Goal: Information Seeking & Learning: Learn about a topic

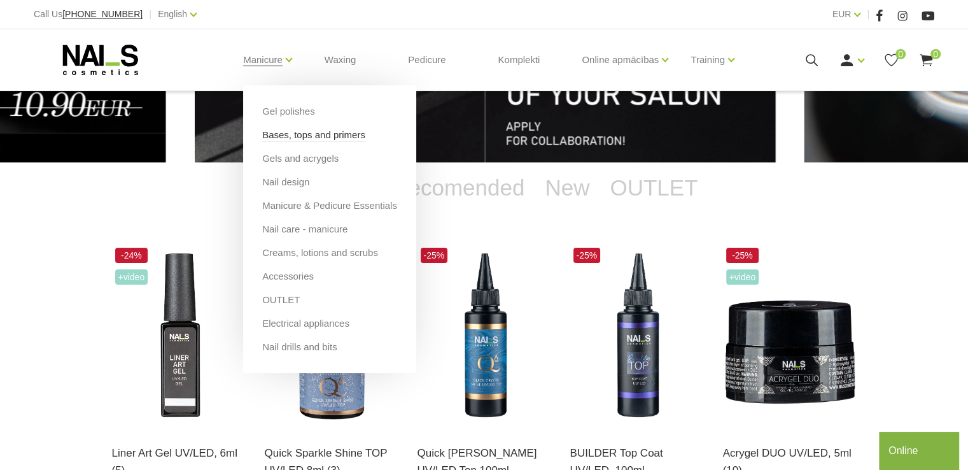
click at [275, 133] on link "Bases, tops and primers" at bounding box center [313, 135] width 103 height 14
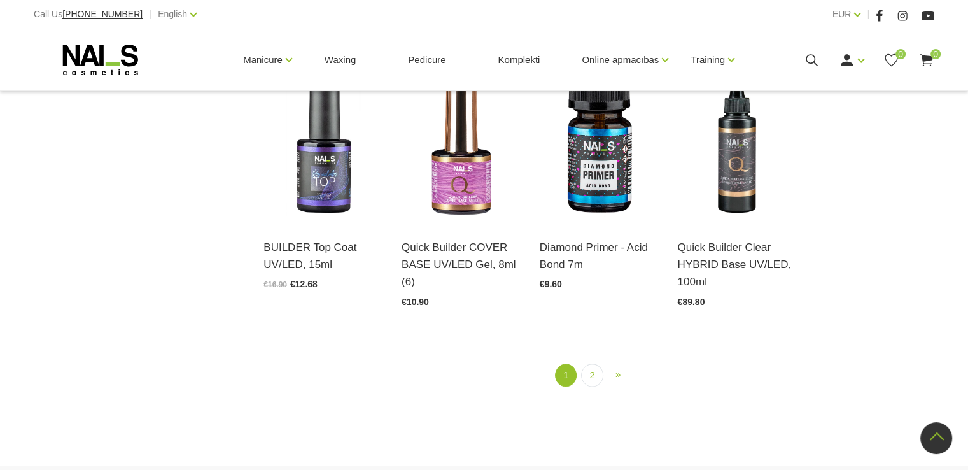
scroll to position [1463, 0]
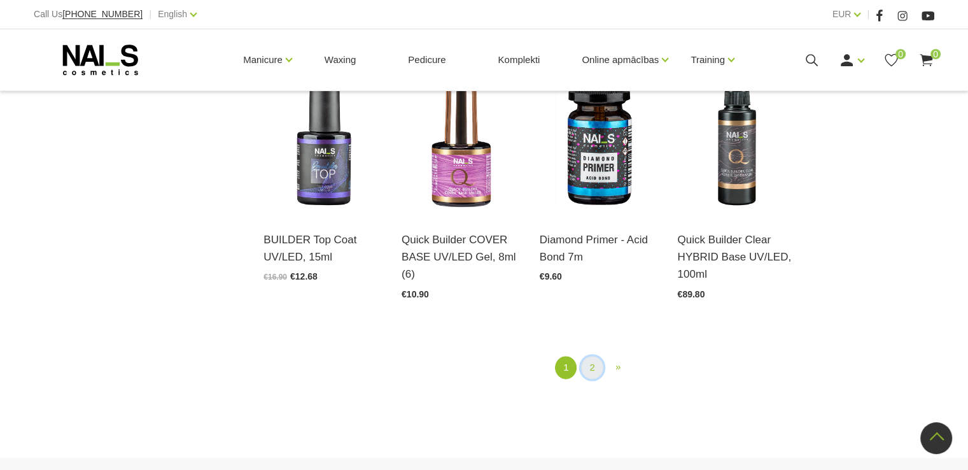
click at [593, 356] on link "2" at bounding box center [592, 368] width 22 height 24
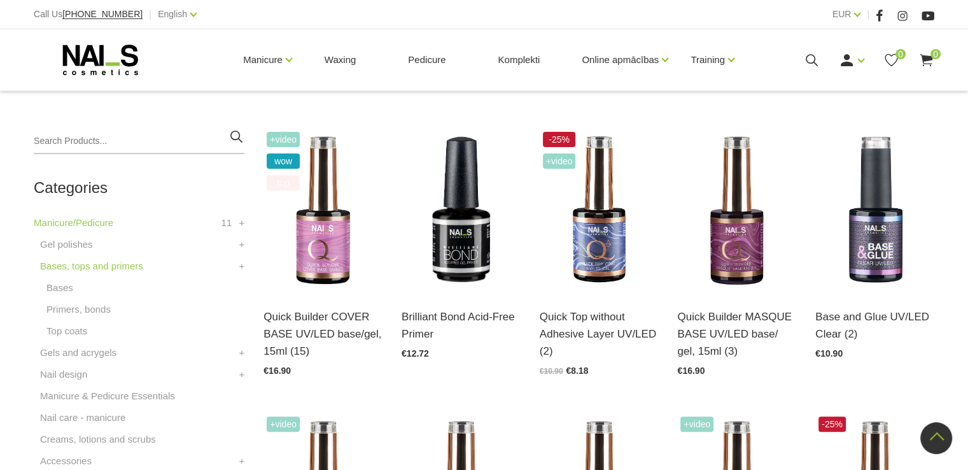
scroll to position [260, 0]
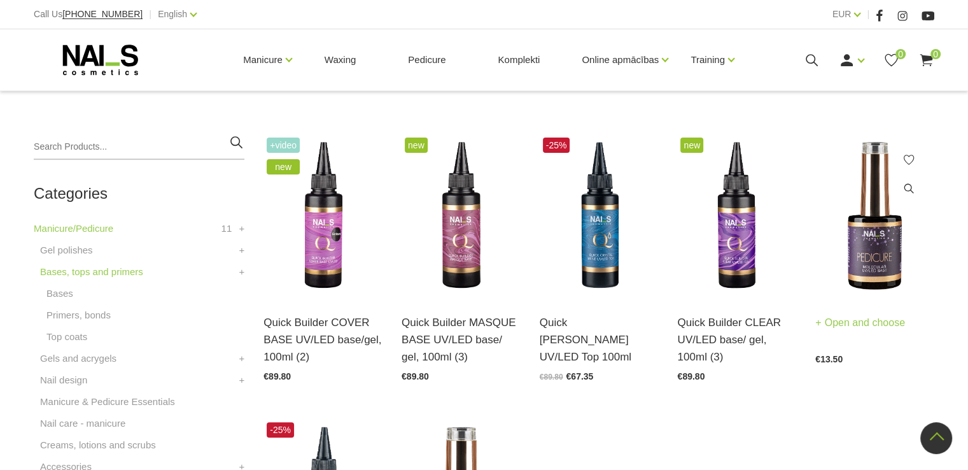
click at [870, 239] on img at bounding box center [874, 216] width 119 height 164
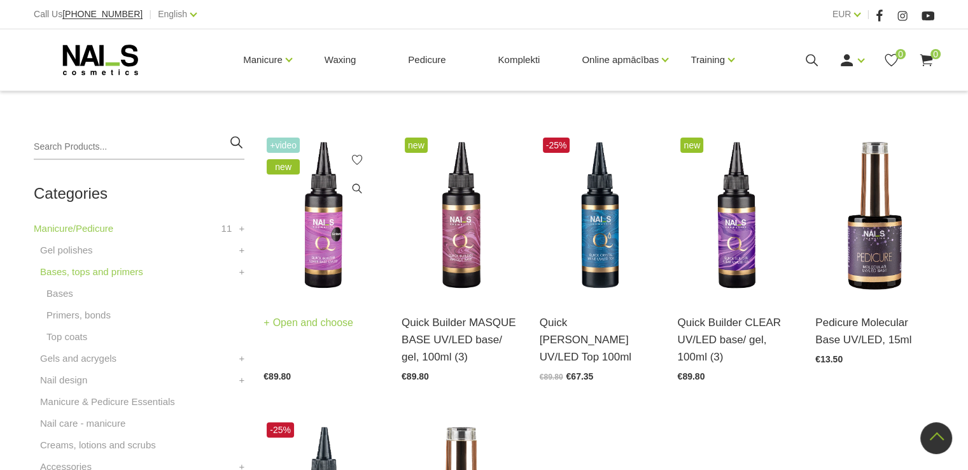
click at [333, 246] on img at bounding box center [322, 216] width 119 height 164
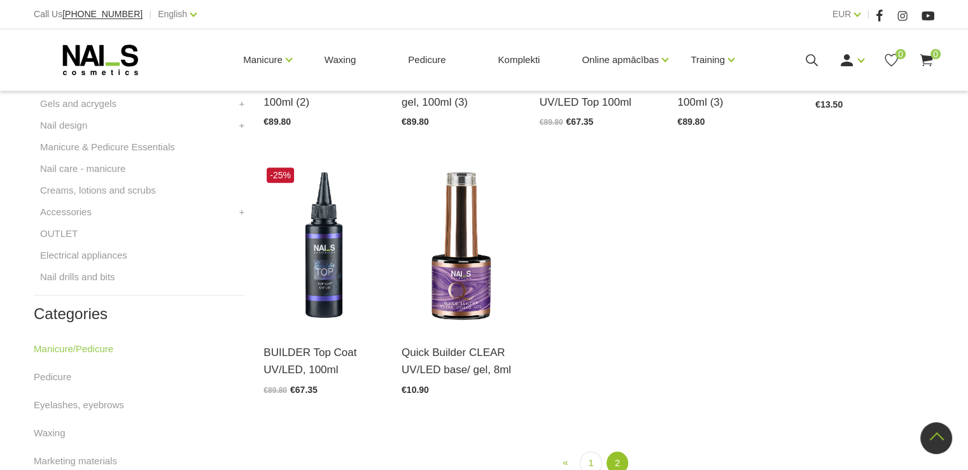
scroll to position [578, 0]
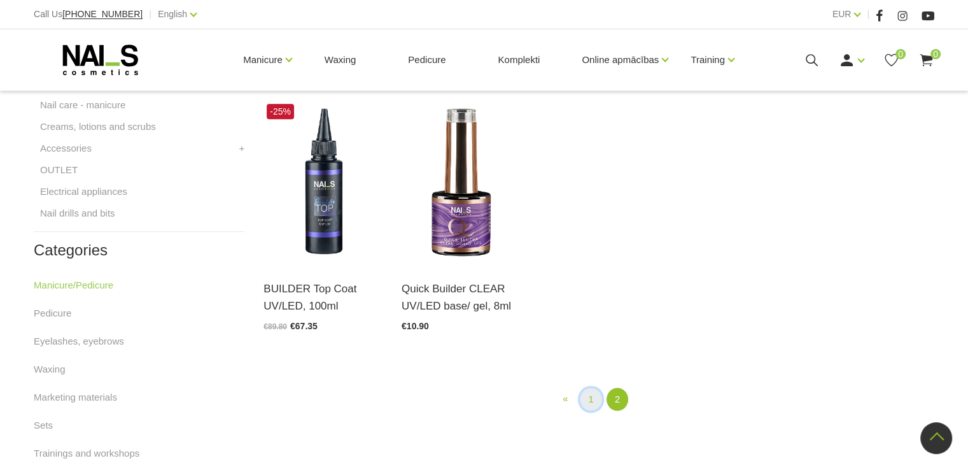
click at [589, 400] on link "1" at bounding box center [591, 399] width 22 height 24
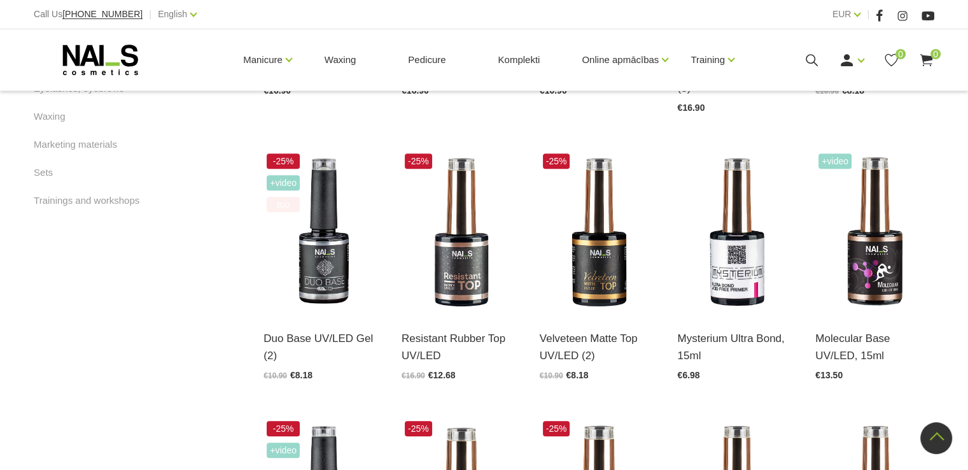
scroll to position [832, 0]
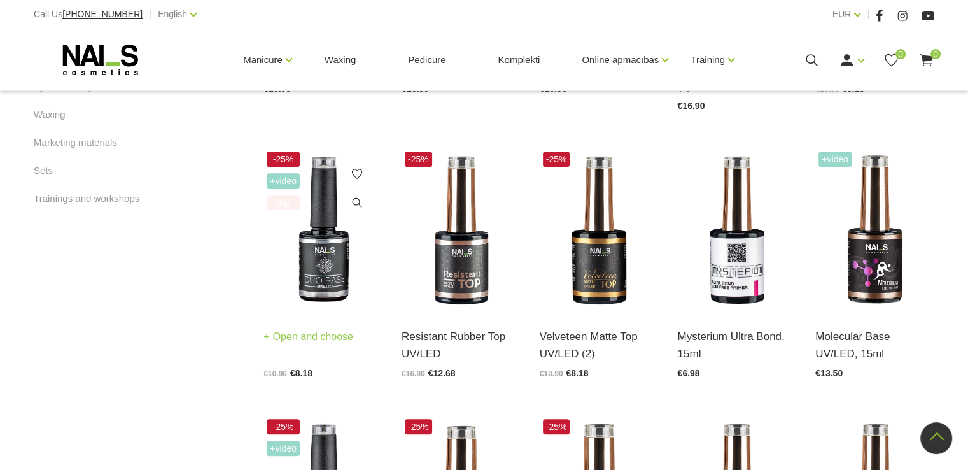
click at [331, 237] on img at bounding box center [322, 230] width 119 height 164
click at [330, 242] on img at bounding box center [322, 230] width 119 height 164
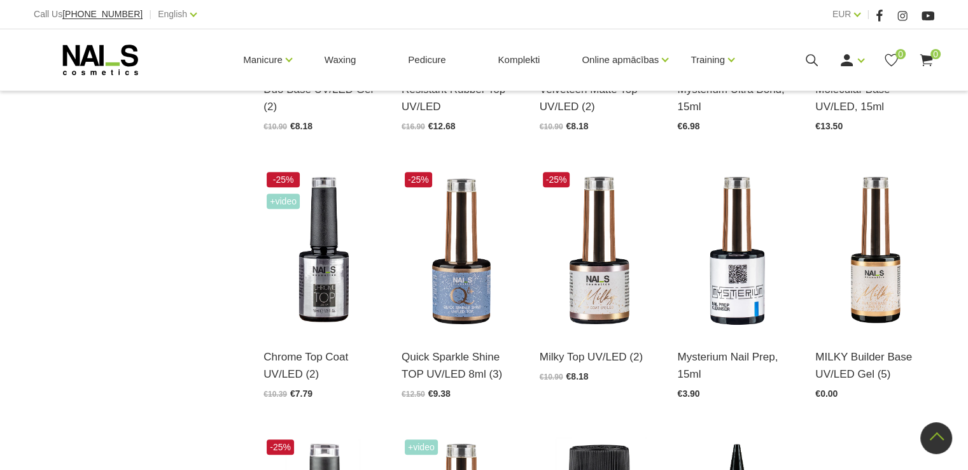
scroll to position [1087, 0]
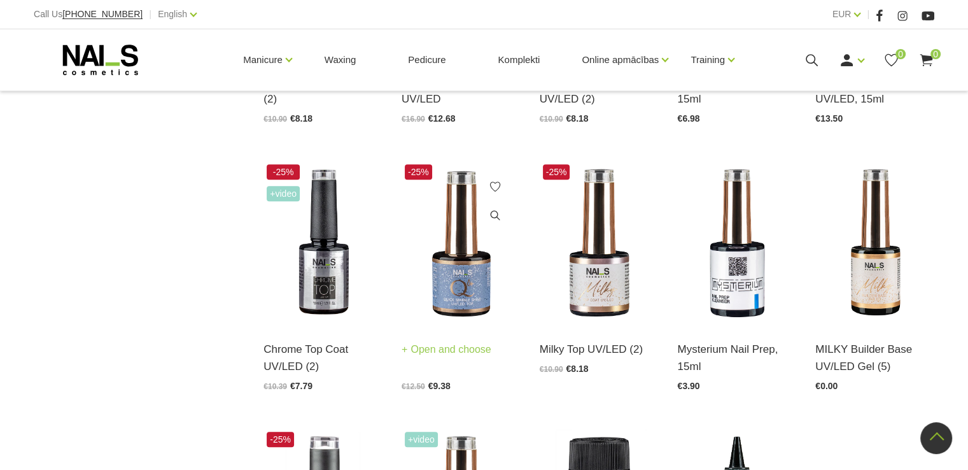
click at [467, 262] on img at bounding box center [460, 243] width 119 height 164
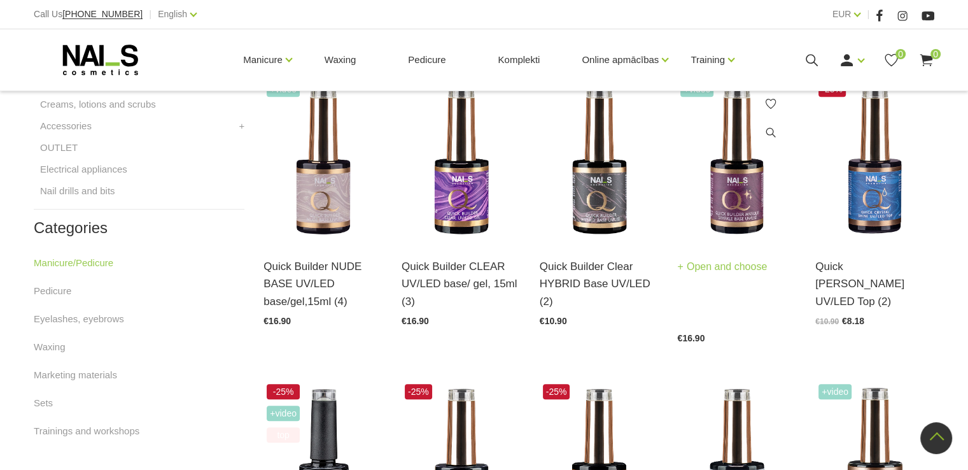
scroll to position [578, 0]
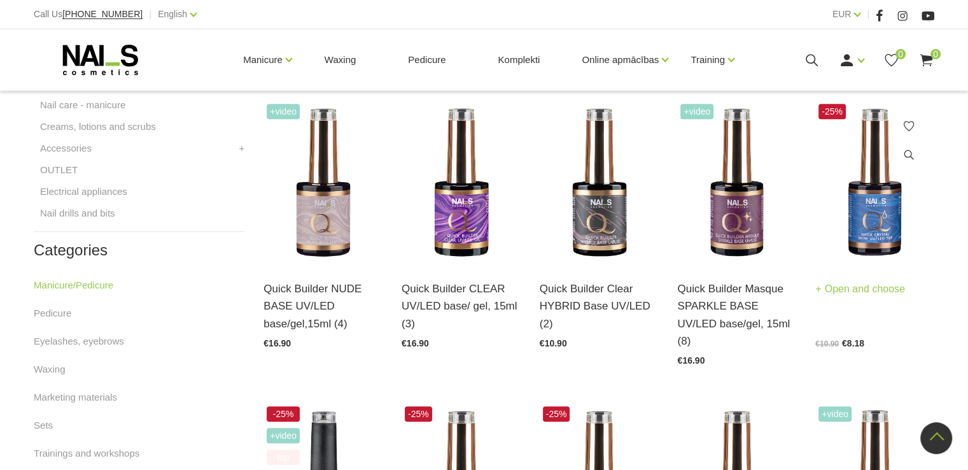
click at [879, 211] on img at bounding box center [874, 183] width 119 height 164
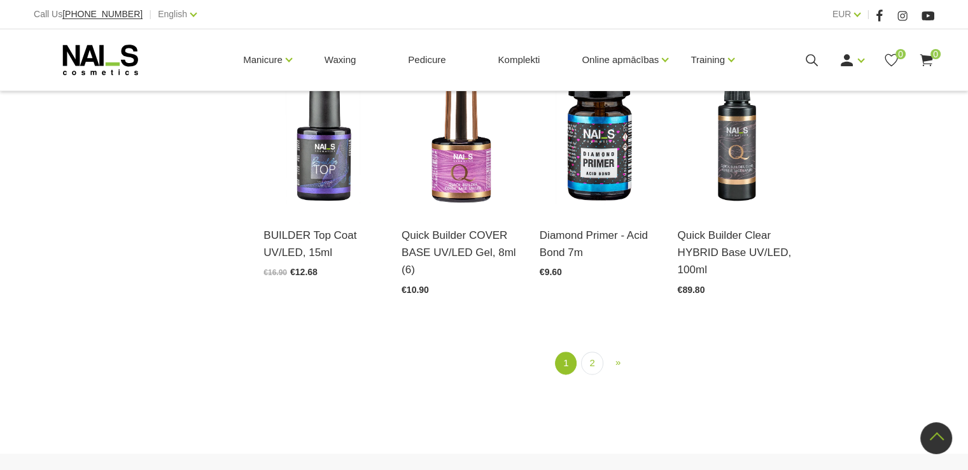
scroll to position [1468, 0]
click at [592, 351] on link "2" at bounding box center [592, 363] width 22 height 24
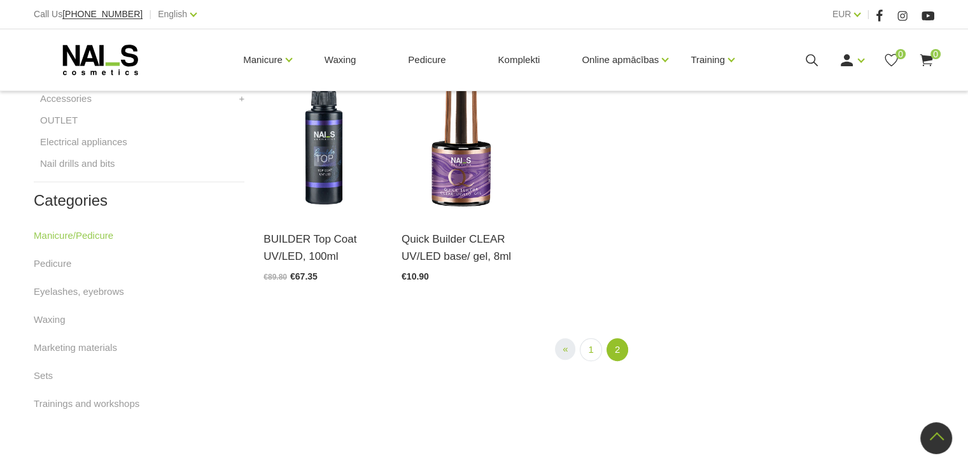
scroll to position [641, 0]
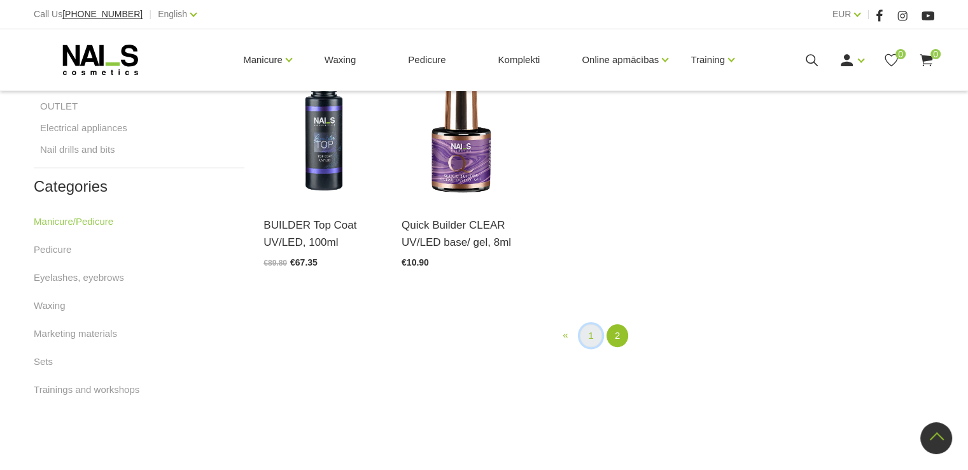
click at [591, 337] on link "1" at bounding box center [591, 336] width 22 height 24
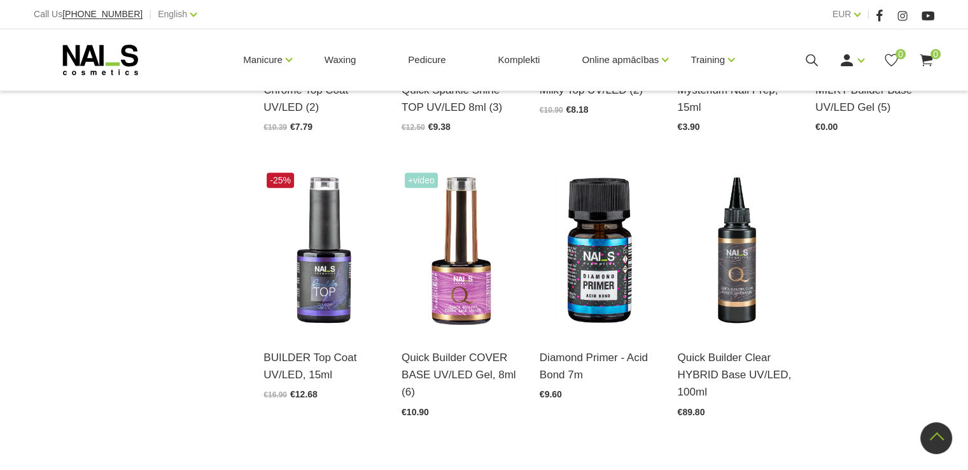
scroll to position [1405, 0]
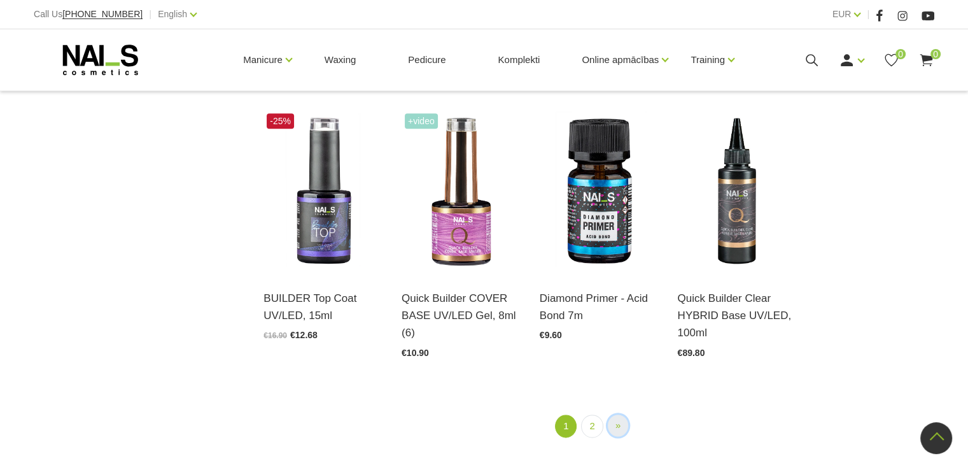
click at [617, 419] on span "»" at bounding box center [617, 424] width 5 height 11
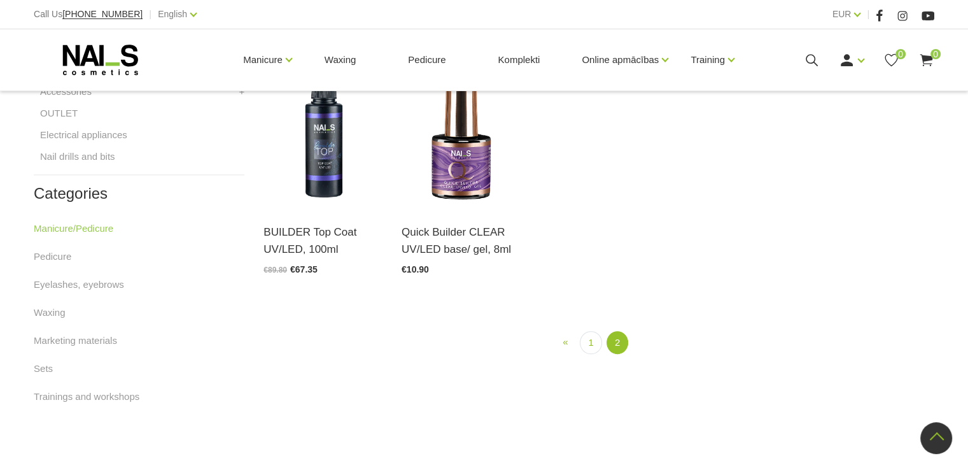
scroll to position [641, 0]
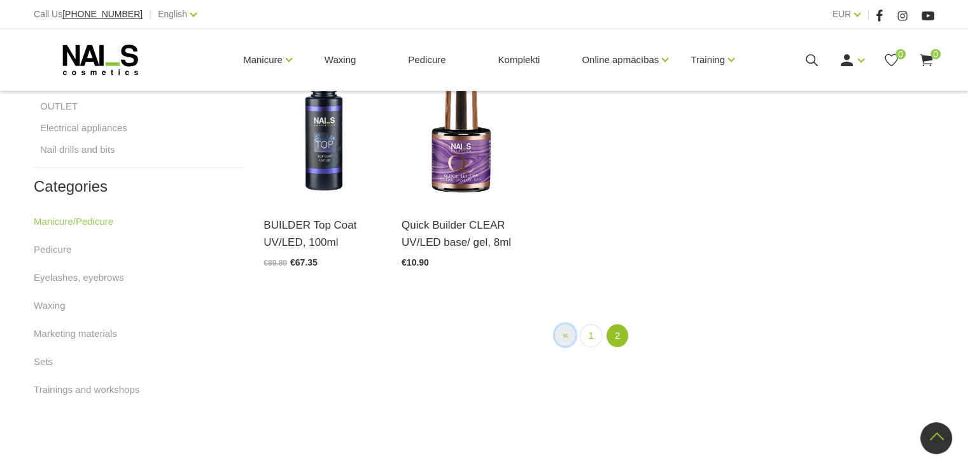
click at [565, 334] on span "«" at bounding box center [564, 334] width 5 height 11
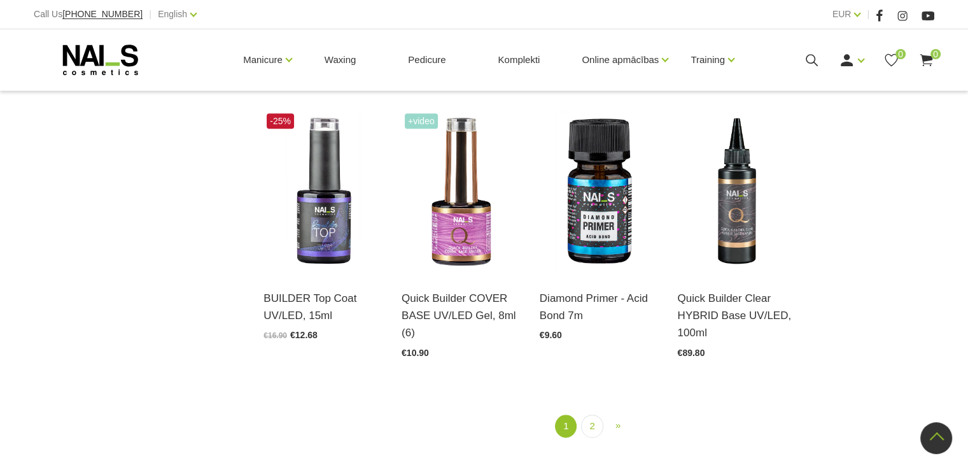
scroll to position [1405, 0]
click at [616, 419] on span "»" at bounding box center [617, 424] width 5 height 11
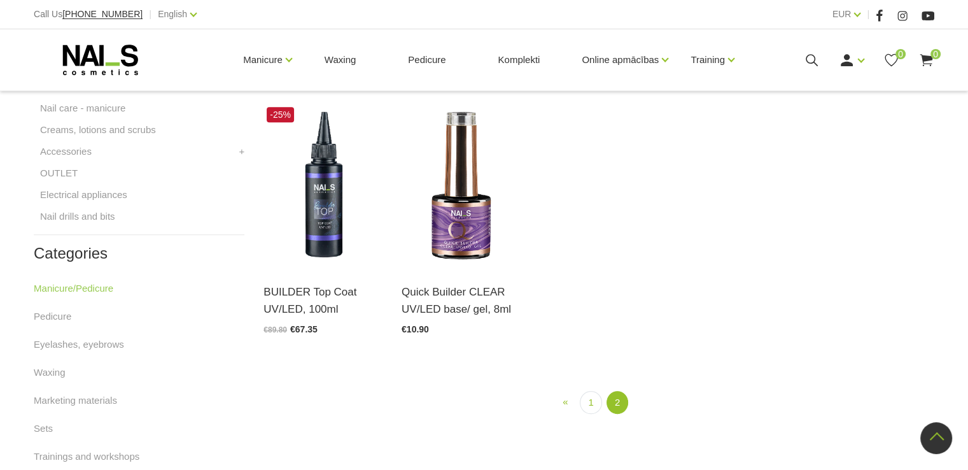
scroll to position [641, 0]
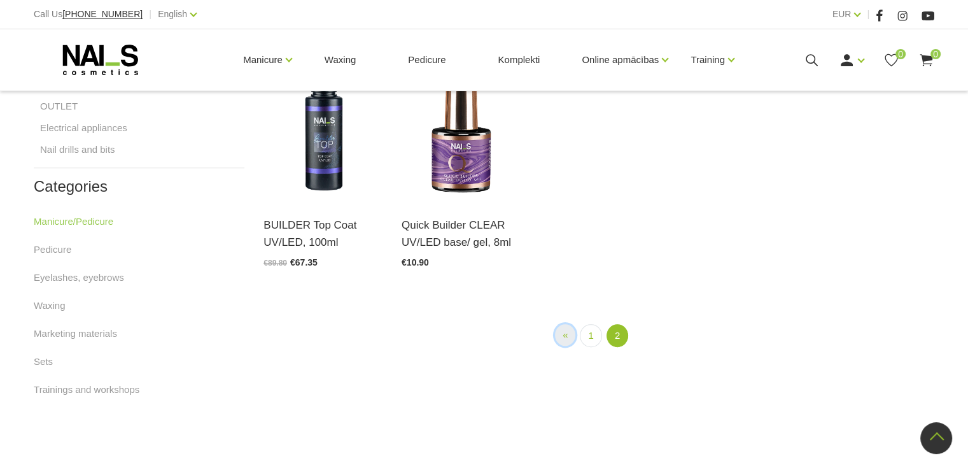
click at [565, 334] on span "«" at bounding box center [564, 334] width 5 height 11
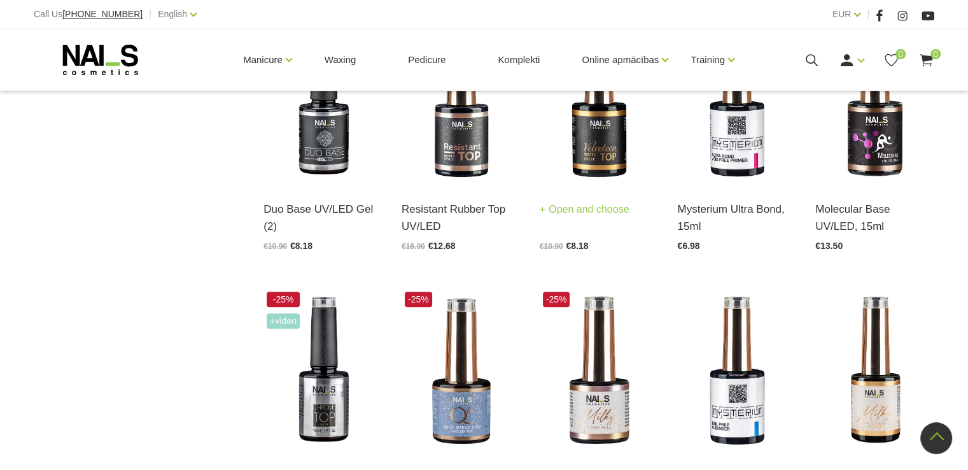
scroll to position [1087, 0]
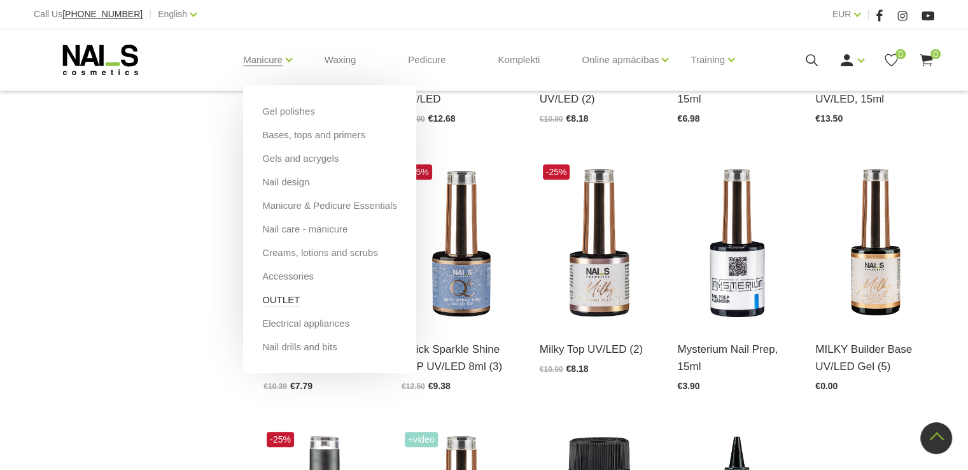
click at [273, 302] on link "OUTLET" at bounding box center [281, 300] width 38 height 14
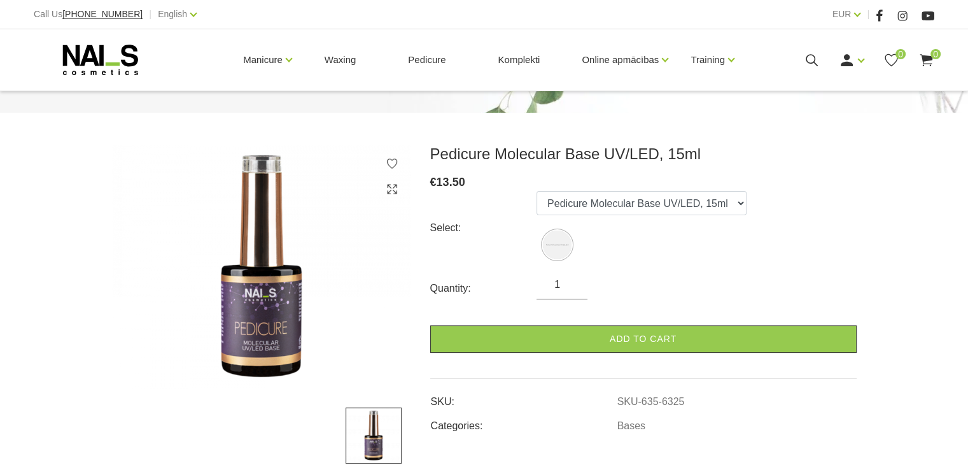
scroll to position [127, 0]
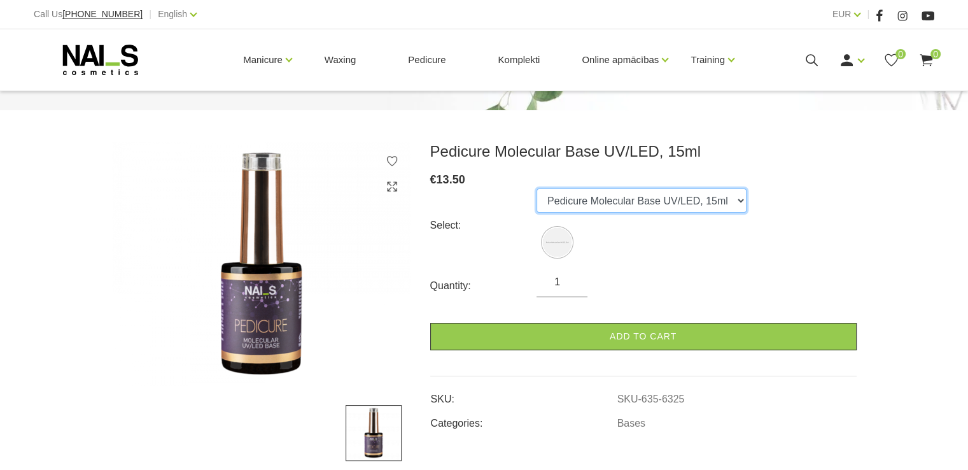
click at [733, 200] on select "Pedicure Molecular Base UV/LED, 15ml" at bounding box center [641, 200] width 210 height 24
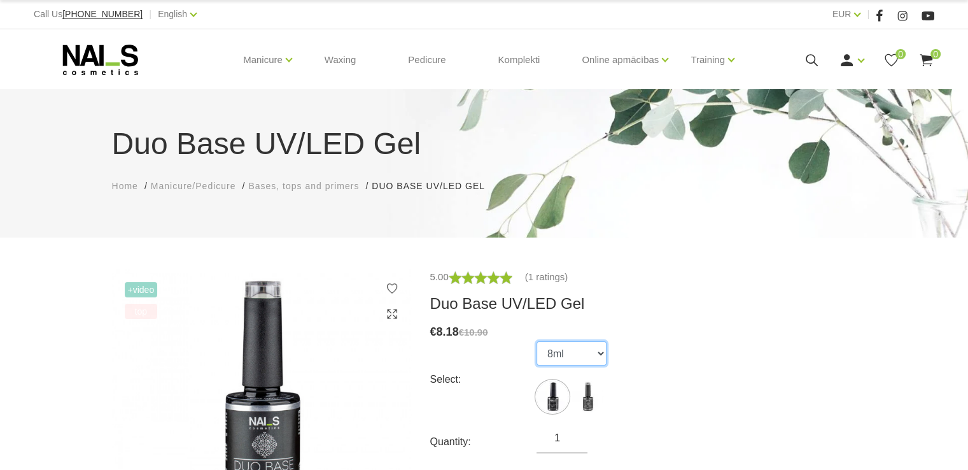
click at [601, 352] on select "8ml 15ml" at bounding box center [571, 353] width 70 height 24
select select "1840"
click at [536, 341] on select "8ml 15ml" at bounding box center [571, 353] width 70 height 24
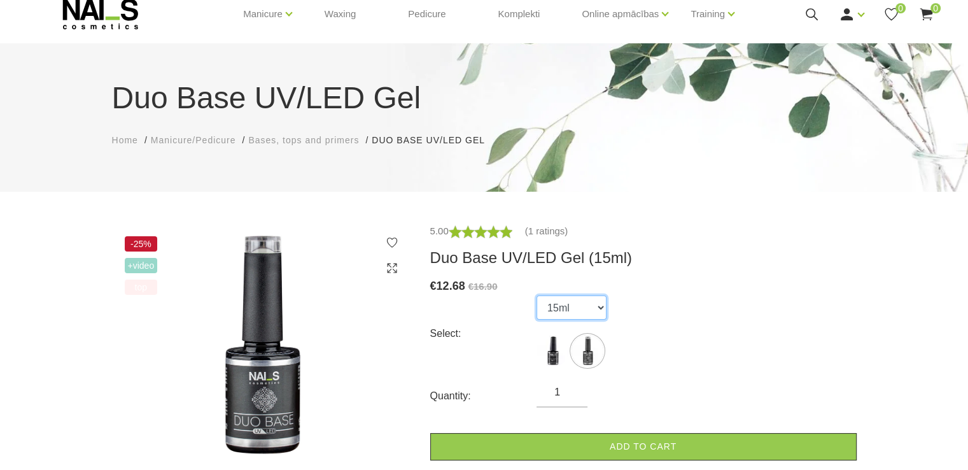
scroll to position [64, 0]
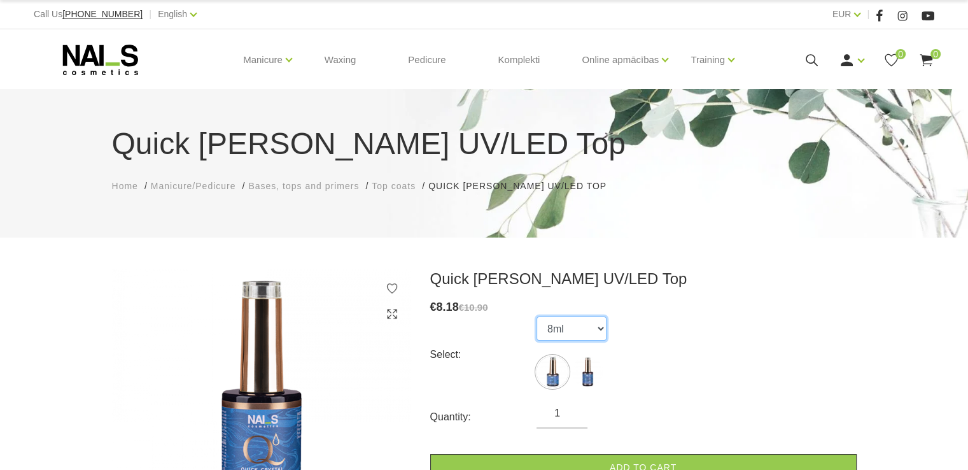
click at [601, 329] on select "8ml 15ml" at bounding box center [571, 328] width 70 height 24
select select "5434"
click at [536, 316] on select "8ml 15ml" at bounding box center [571, 328] width 70 height 24
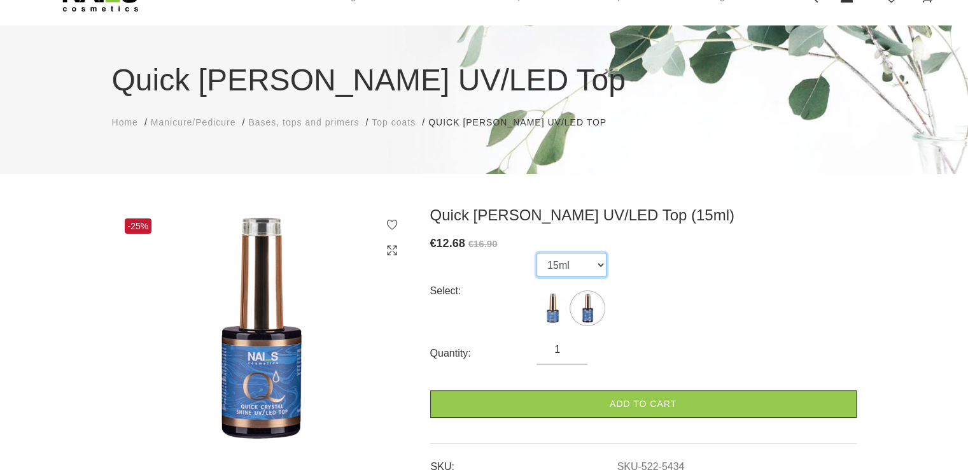
scroll to position [127, 0]
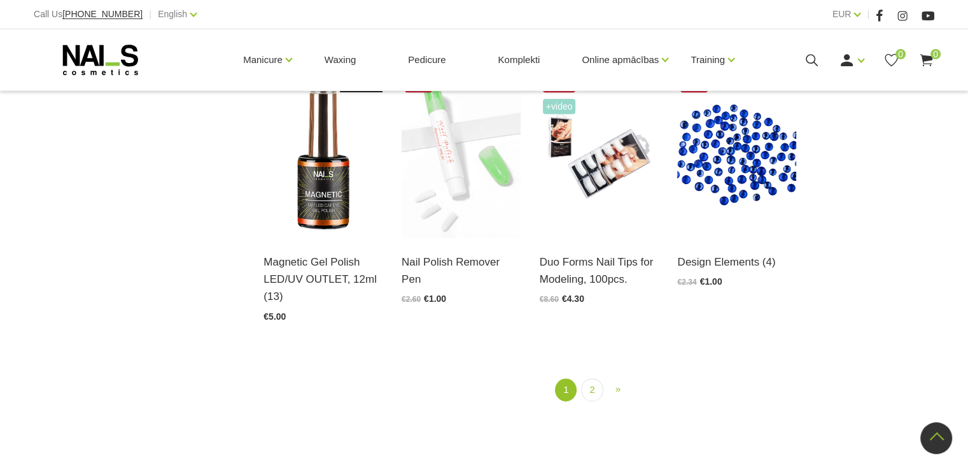
scroll to position [1463, 0]
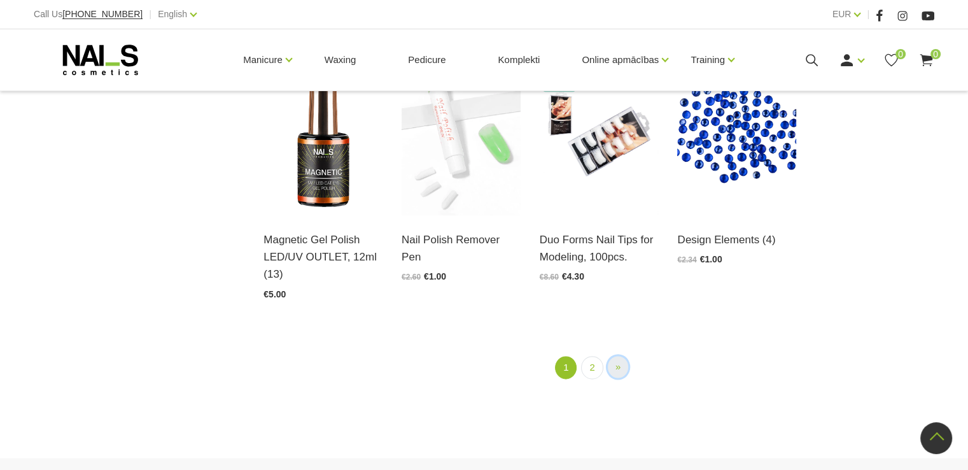
click at [617, 361] on span "»" at bounding box center [617, 366] width 5 height 11
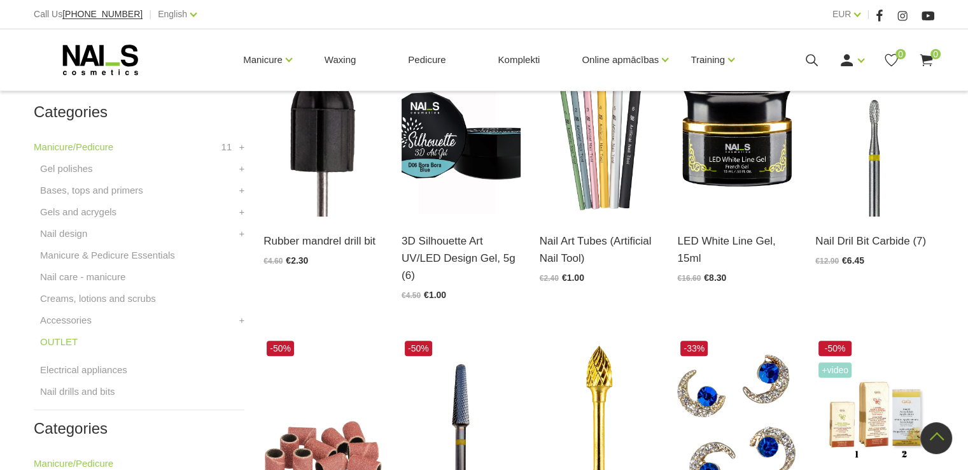
scroll to position [323, 0]
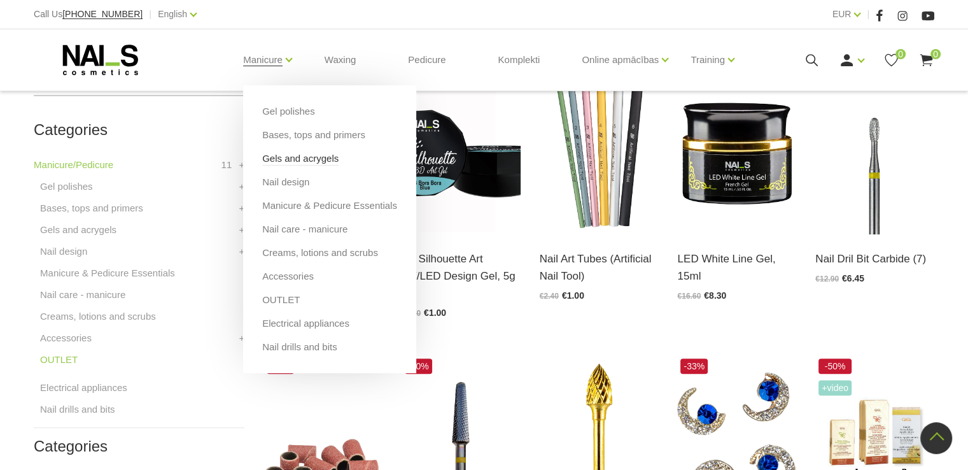
click at [274, 156] on link "Gels and acrygels" at bounding box center [300, 158] width 76 height 14
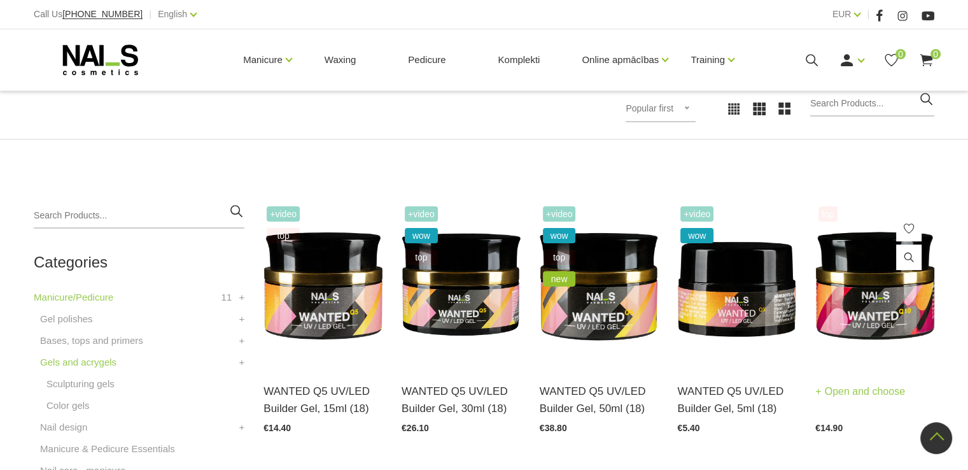
scroll to position [191, 0]
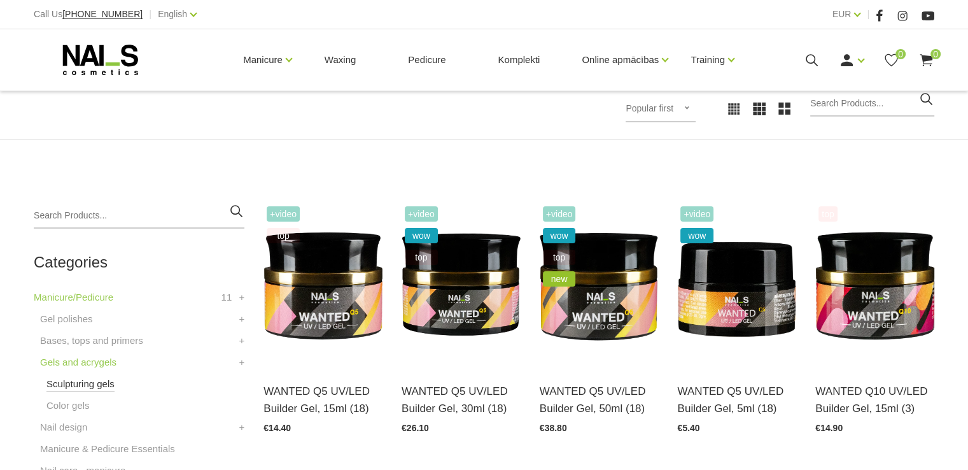
click at [84, 385] on link "Sculpturing gels" at bounding box center [80, 383] width 68 height 15
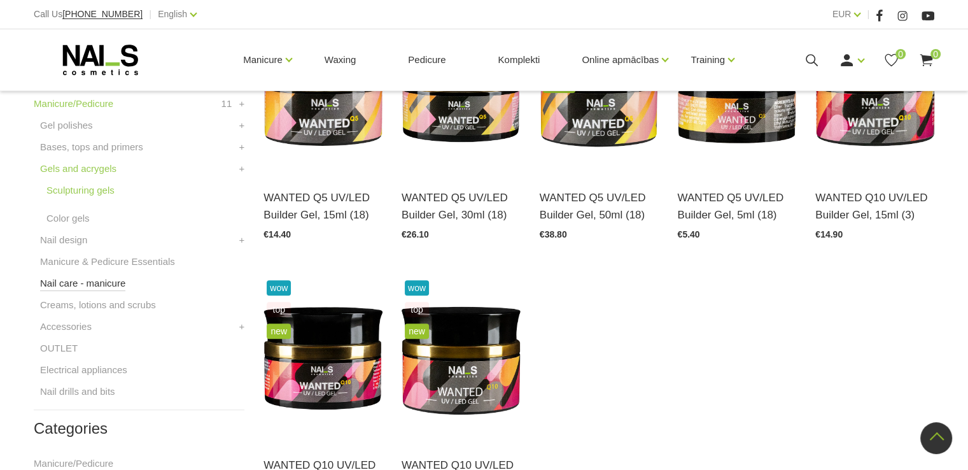
scroll to position [382, 0]
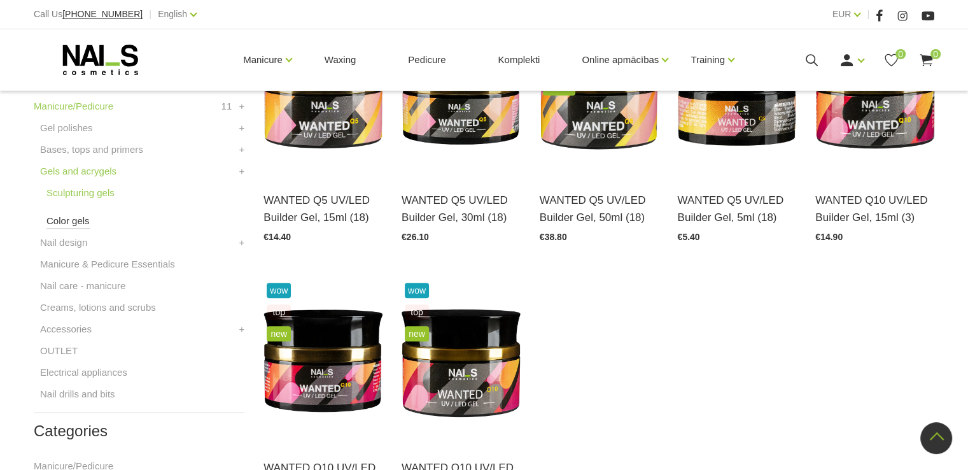
click at [54, 220] on link "Color gels" at bounding box center [67, 220] width 43 height 15
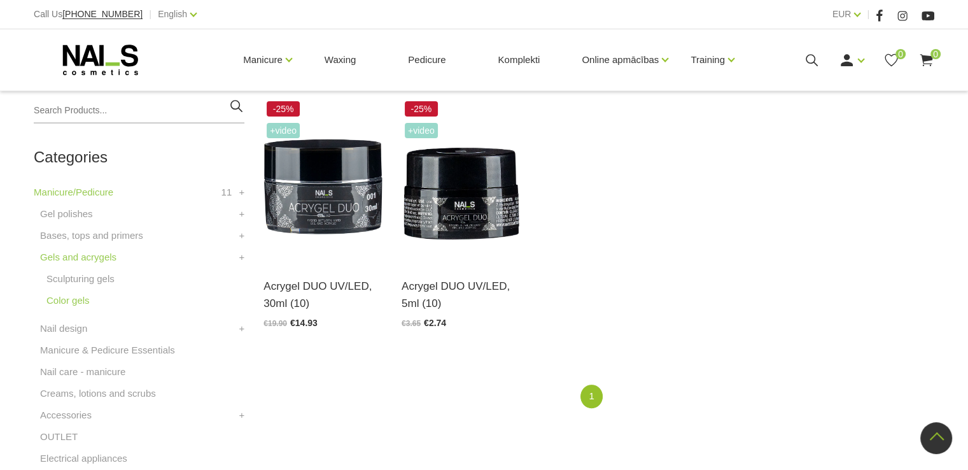
scroll to position [318, 0]
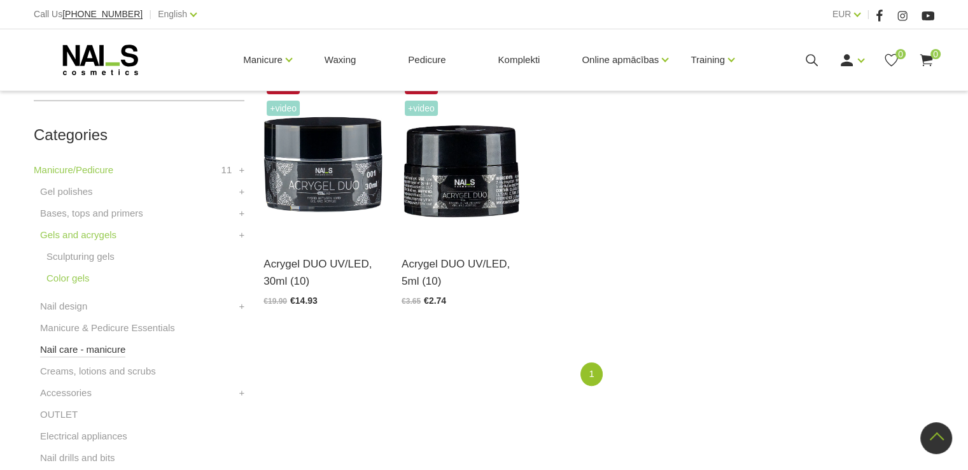
click at [91, 352] on link "Nail care - manicure" at bounding box center [82, 349] width 85 height 15
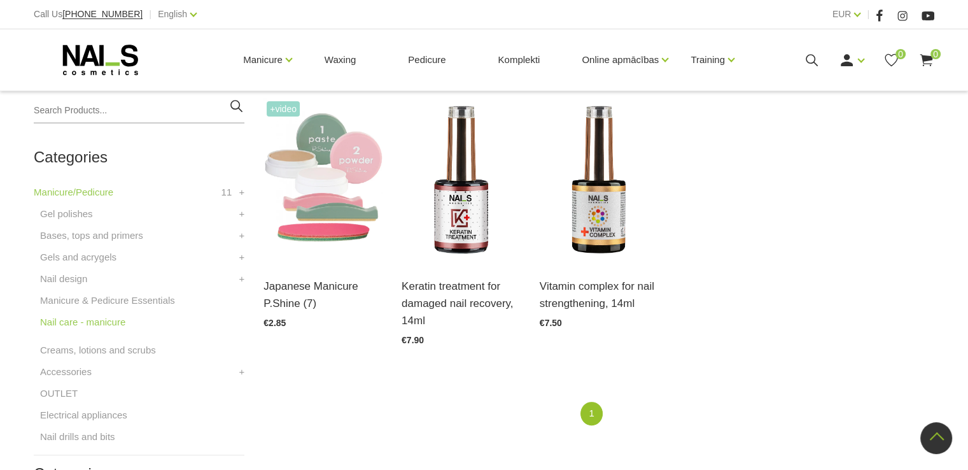
scroll to position [318, 0]
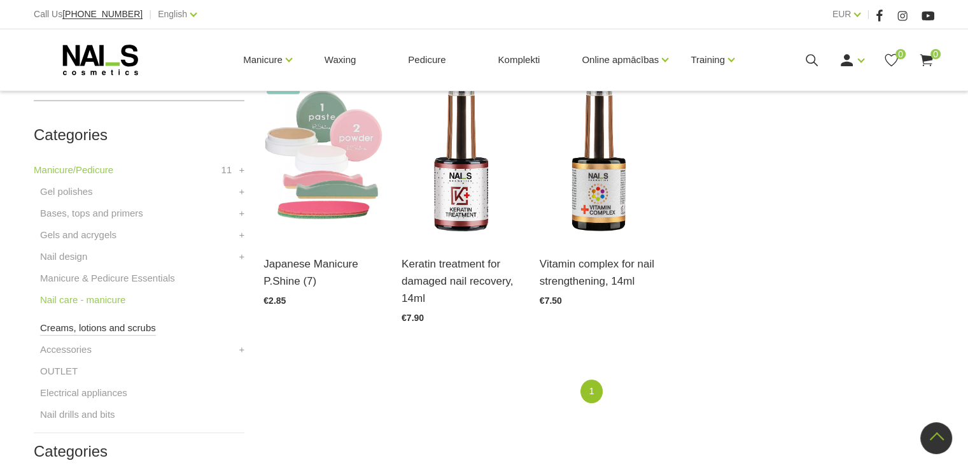
click at [99, 327] on link "Creams, lotions and scrubs" at bounding box center [98, 327] width 116 height 15
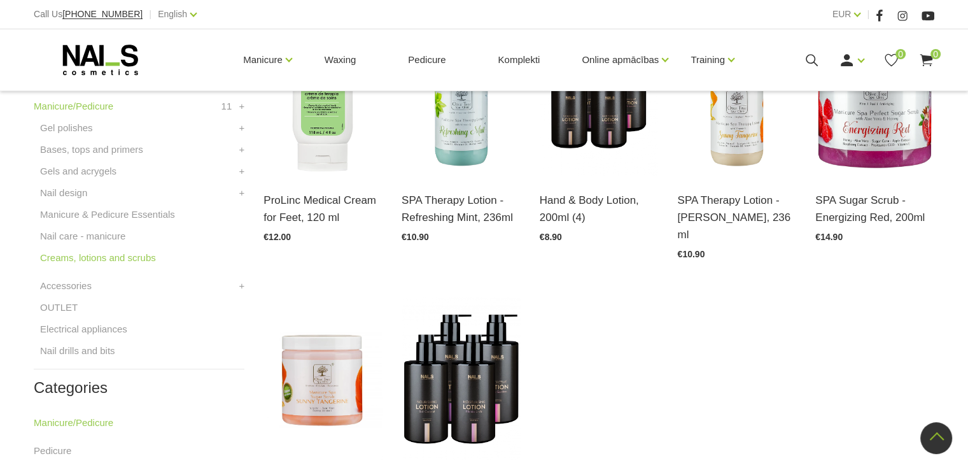
scroll to position [382, 0]
click at [74, 213] on link "Manicure & Pedicure Essentials" at bounding box center [107, 214] width 135 height 15
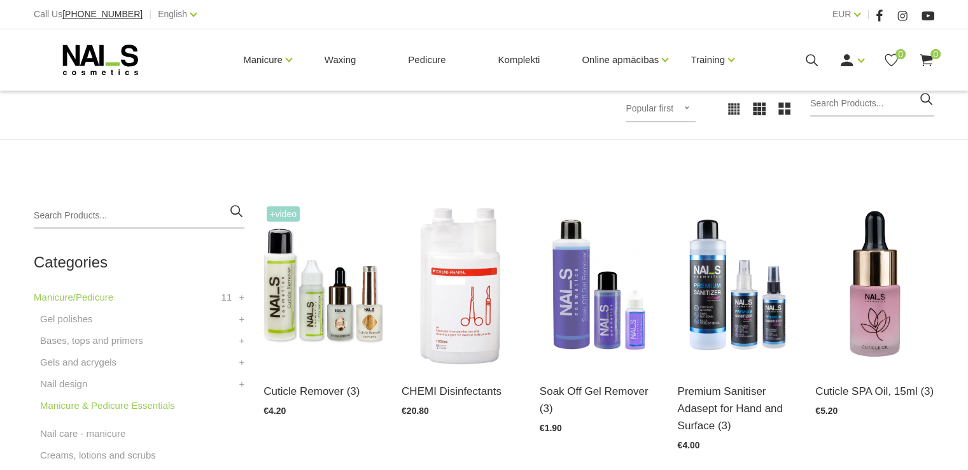
scroll to position [254, 0]
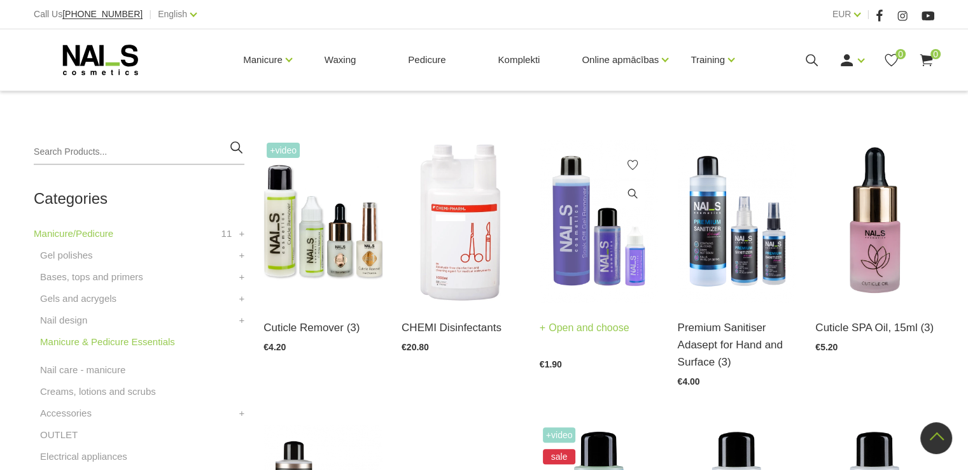
click at [615, 230] on img at bounding box center [599, 221] width 119 height 164
click at [323, 249] on img at bounding box center [322, 221] width 119 height 164
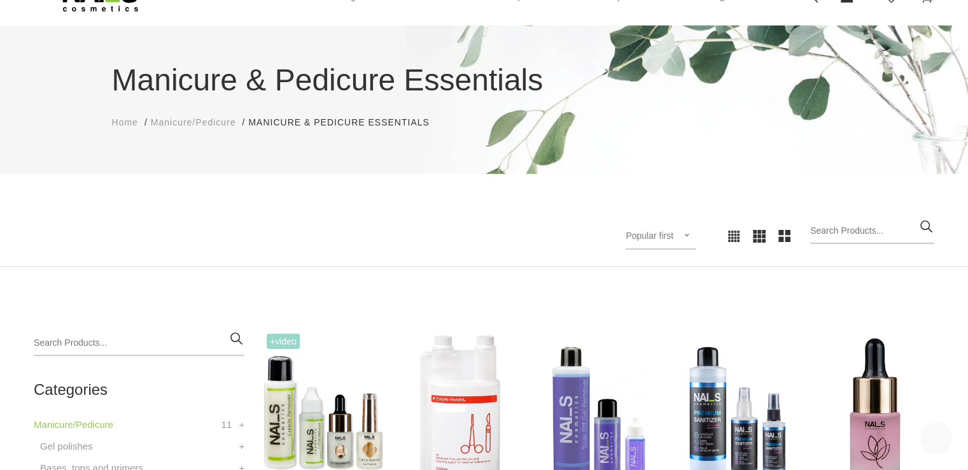
scroll to position [64, 0]
click at [829, 227] on input "search" at bounding box center [872, 230] width 124 height 25
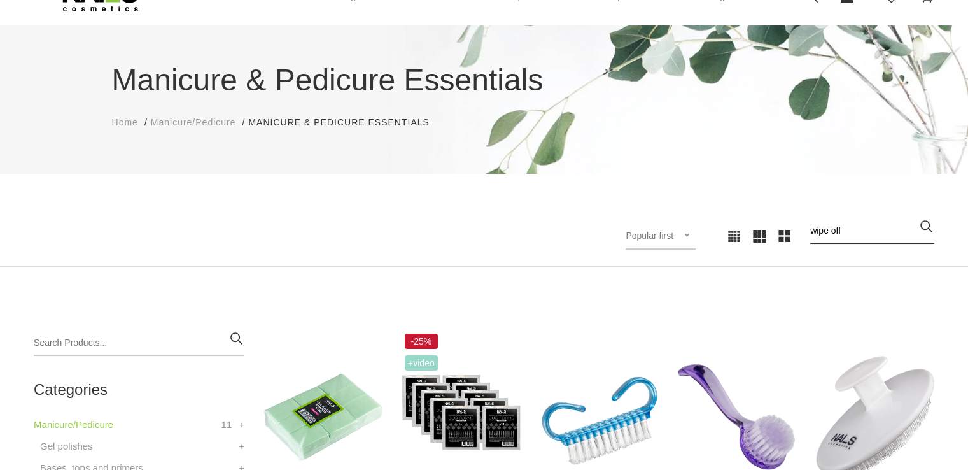
type input "wipe off"
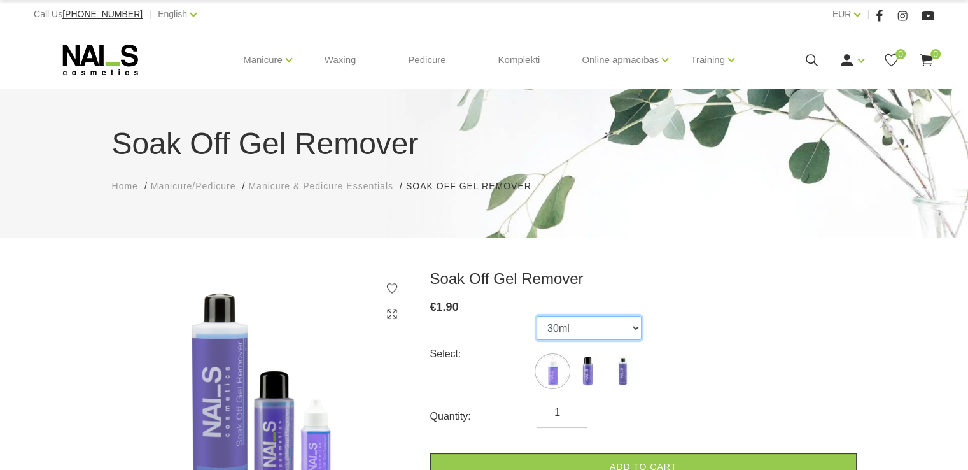
click at [636, 326] on select "30ml 100ml 500ml" at bounding box center [588, 328] width 105 height 24
click at [536, 316] on select "30ml 100ml 500ml" at bounding box center [588, 328] width 105 height 24
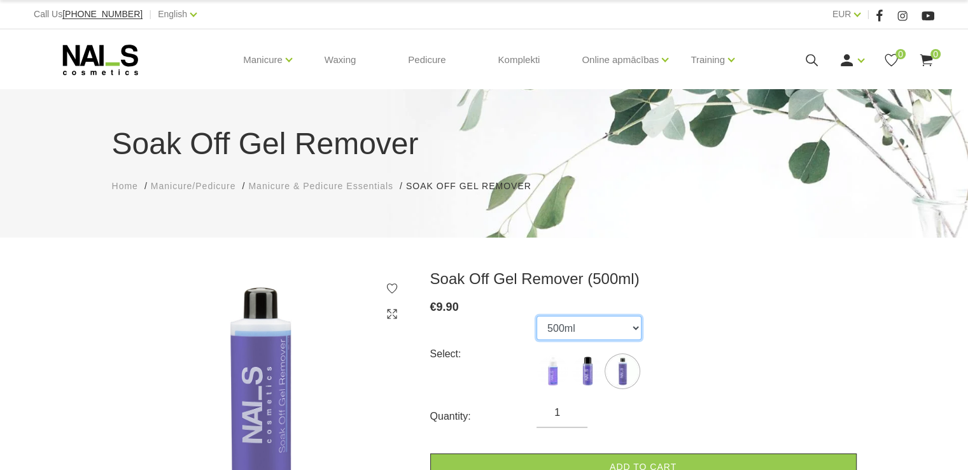
click at [634, 324] on select "30ml 100ml 500ml" at bounding box center [588, 328] width 105 height 24
select select "453"
click at [536, 316] on select "30ml 100ml 500ml" at bounding box center [588, 328] width 105 height 24
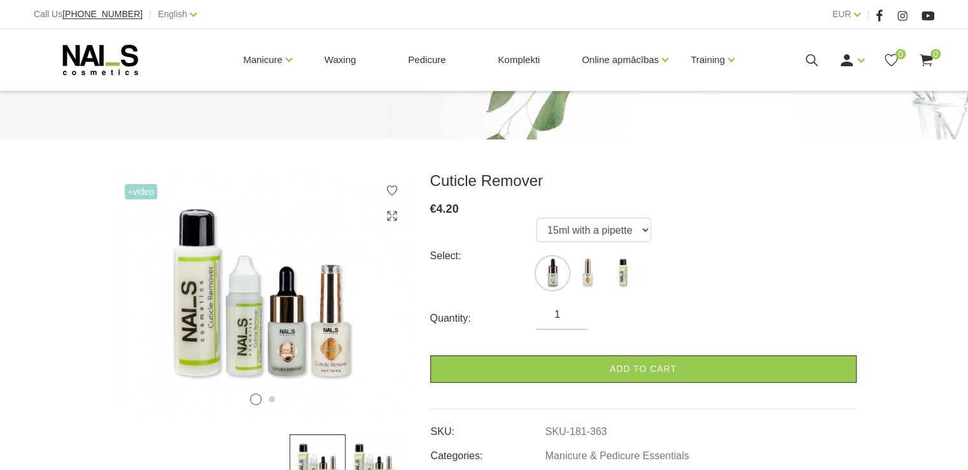
scroll to position [127, 0]
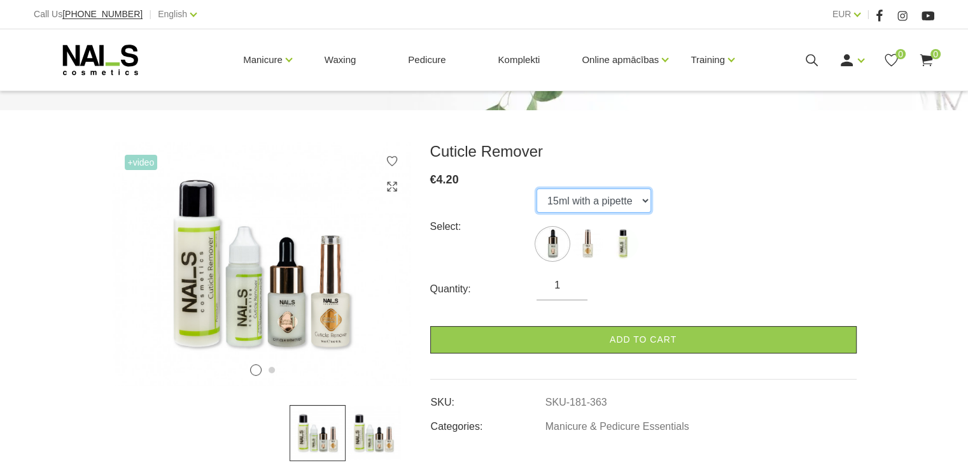
click at [646, 200] on select "15ml with a pipette 15ml with a brush 100ml" at bounding box center [593, 200] width 115 height 24
click at [536, 188] on select "15ml with a pipette 15ml with a brush 100ml" at bounding box center [593, 200] width 115 height 24
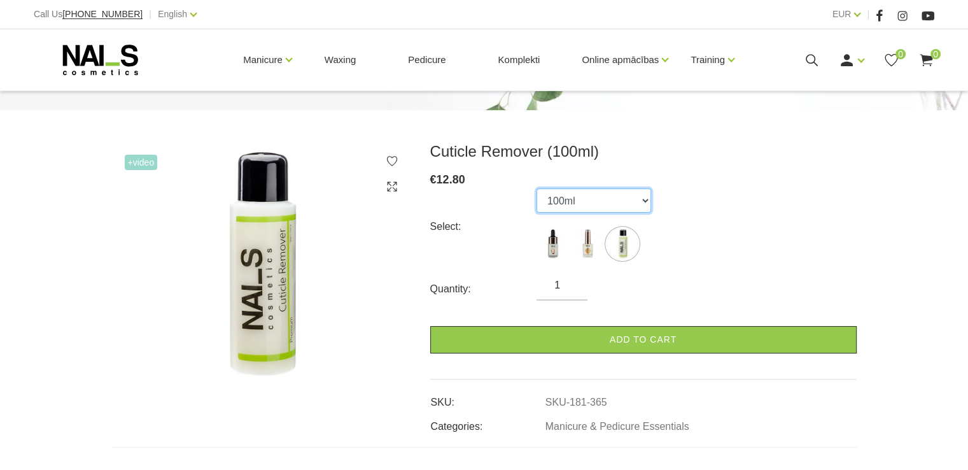
click at [649, 201] on select "15ml with a pipette 15ml with a brush 100ml" at bounding box center [593, 200] width 115 height 24
click at [536, 188] on select "15ml with a pipette 15ml with a brush 100ml" at bounding box center [593, 200] width 115 height 24
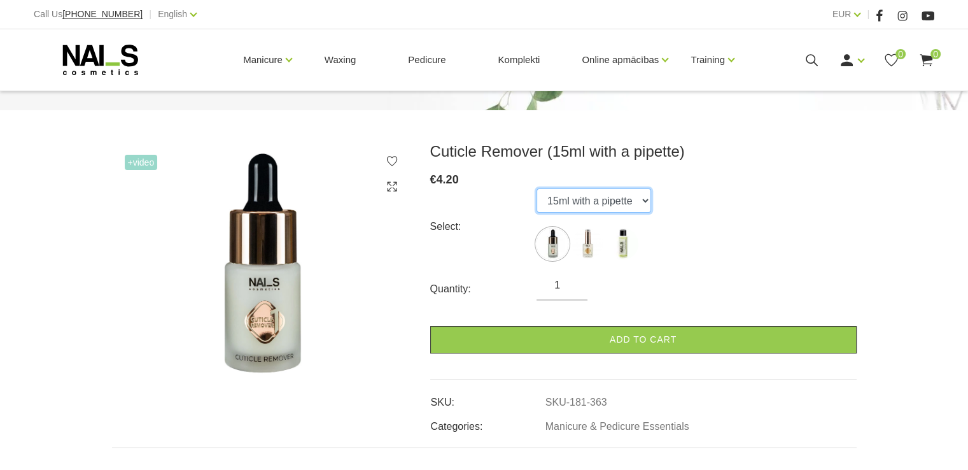
click at [647, 200] on select "15ml with a pipette 15ml with a brush 100ml" at bounding box center [593, 200] width 115 height 24
select select "364"
click at [536, 188] on select "15ml with a pipette 15ml with a brush 100ml" at bounding box center [593, 200] width 115 height 24
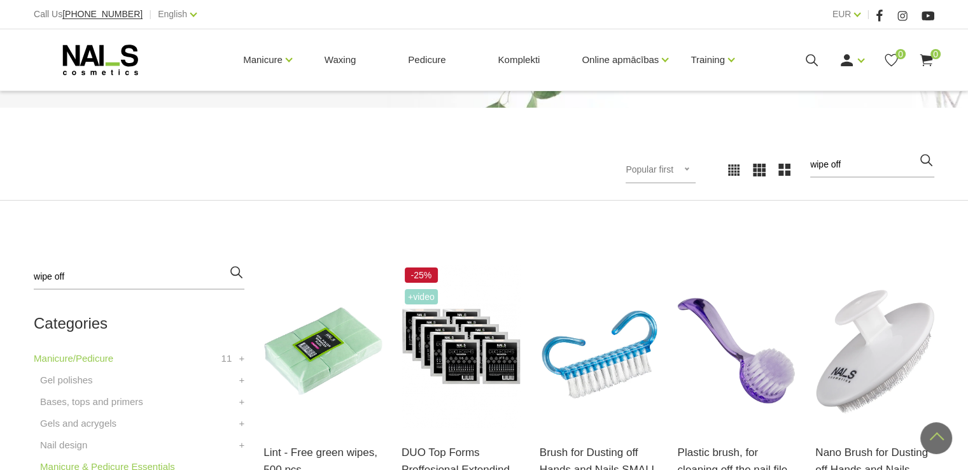
scroll to position [64, 0]
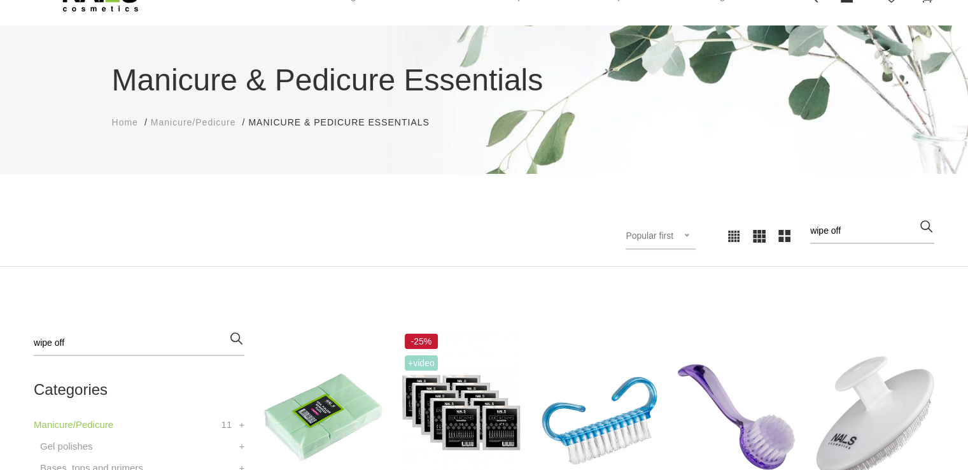
drag, startPoint x: 816, startPoint y: 230, endPoint x: 784, endPoint y: 232, distance: 32.5
click at [784, 232] on div "Popular first Newest first Lower price firsts Higher price first Popular first …" at bounding box center [714, 235] width 440 height 35
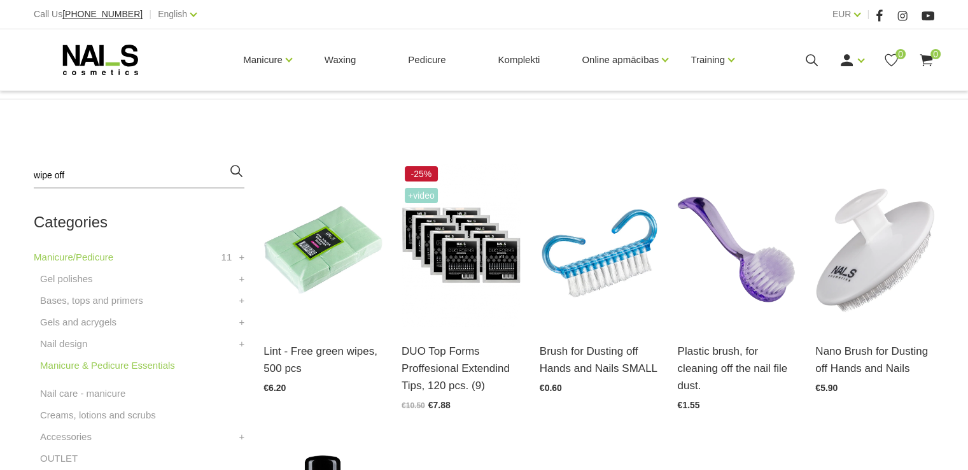
scroll to position [254, 0]
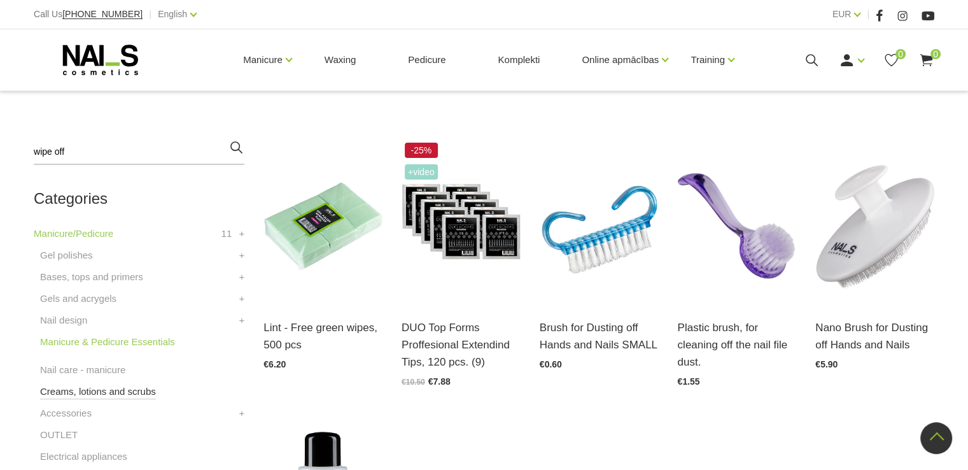
click at [90, 390] on link "Creams, lotions and scrubs" at bounding box center [98, 391] width 116 height 15
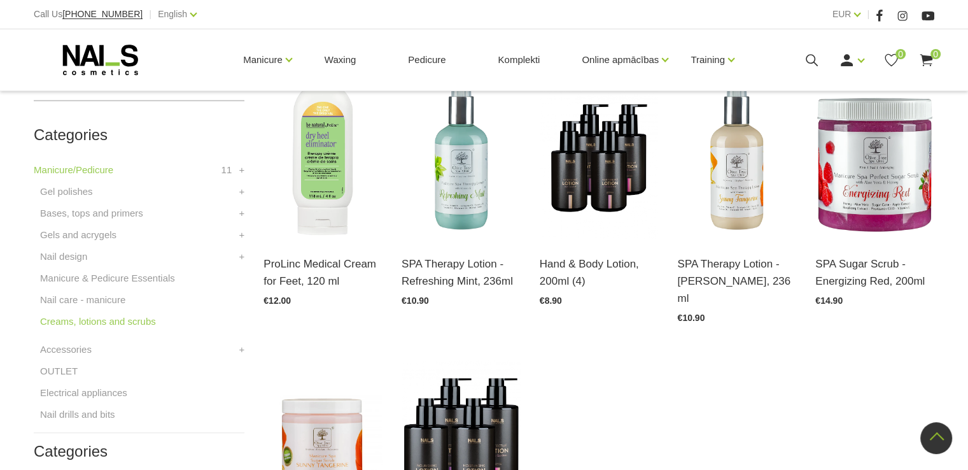
scroll to position [509, 0]
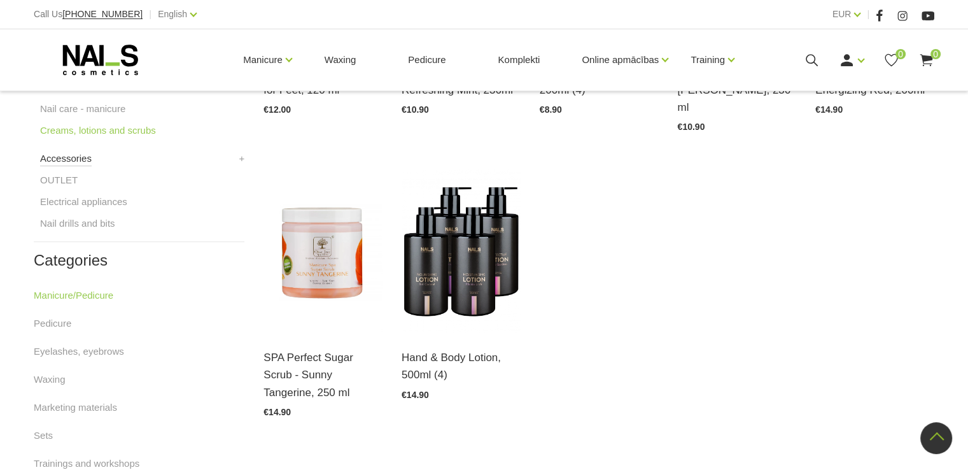
click at [60, 160] on link "Accessories" at bounding box center [66, 158] width 52 height 15
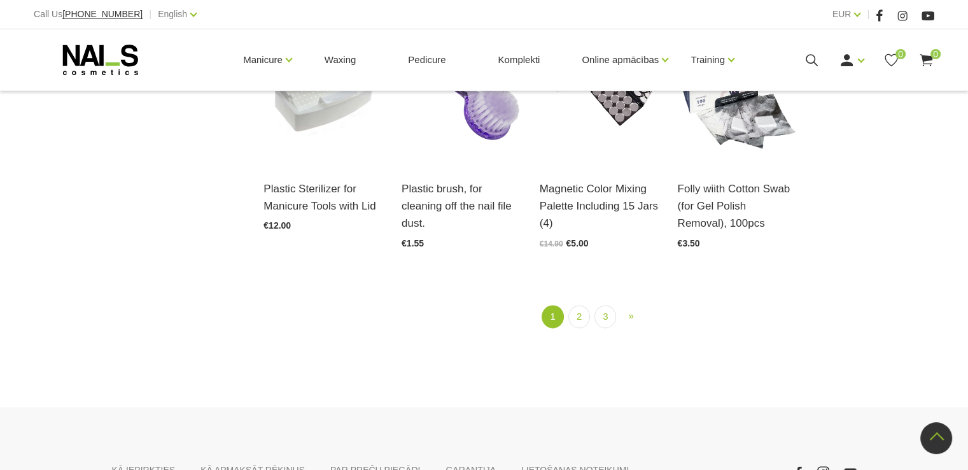
scroll to position [1527, 0]
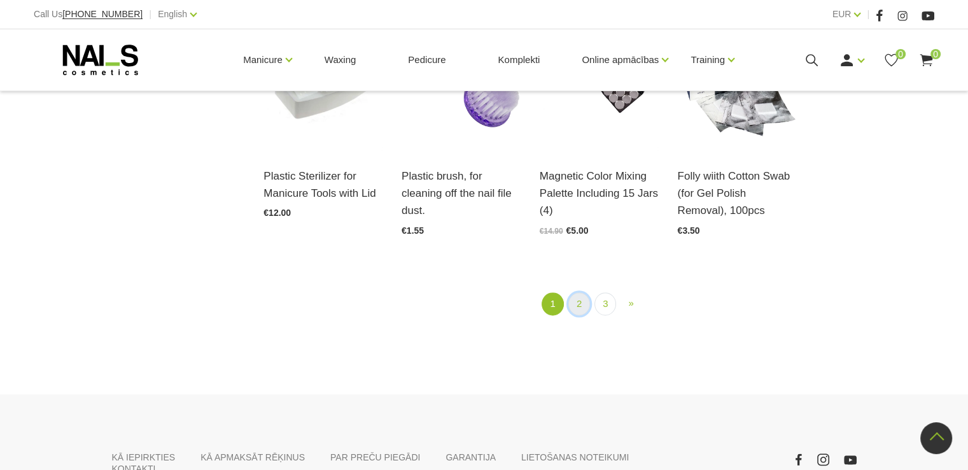
click at [582, 303] on link "2" at bounding box center [579, 304] width 22 height 24
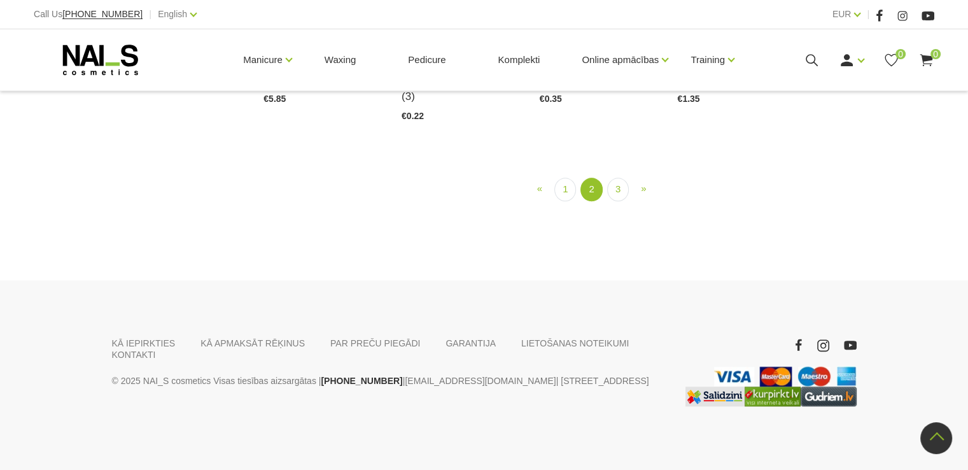
scroll to position [1527, 0]
click at [616, 201] on link "3" at bounding box center [618, 190] width 22 height 24
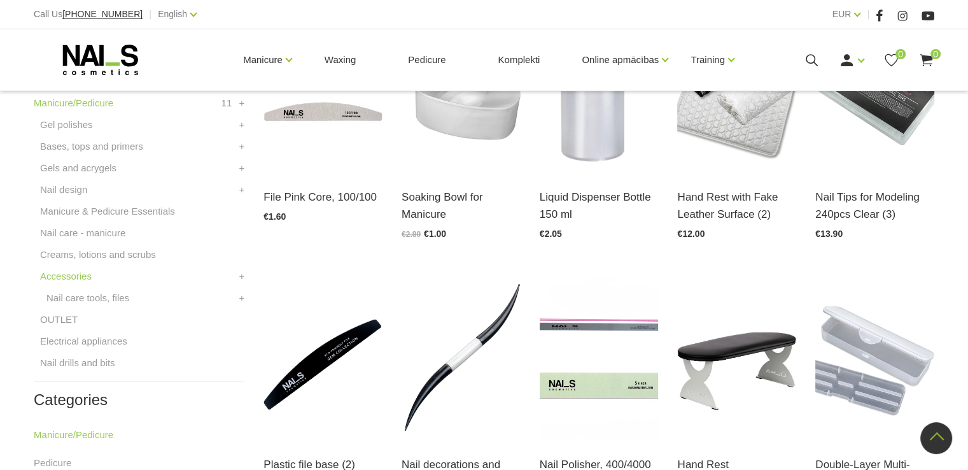
scroll to position [368, 0]
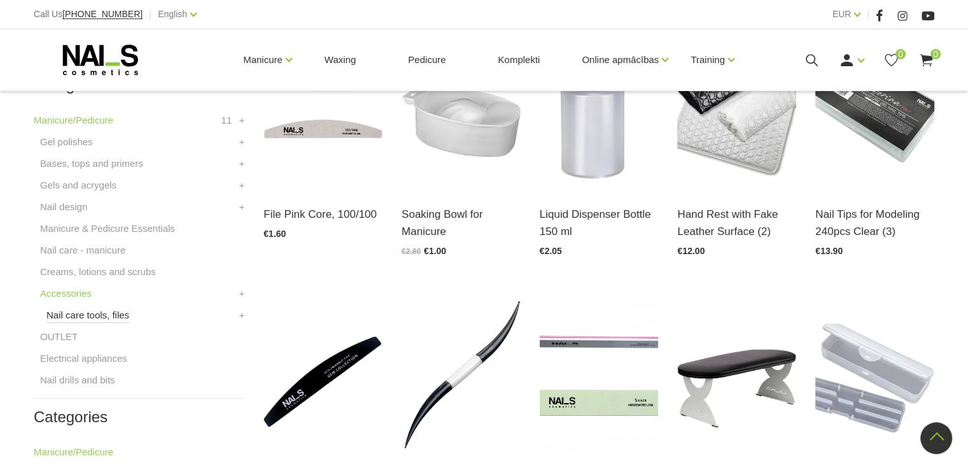
click at [87, 314] on link "Nail care tools, files" at bounding box center [87, 314] width 83 height 15
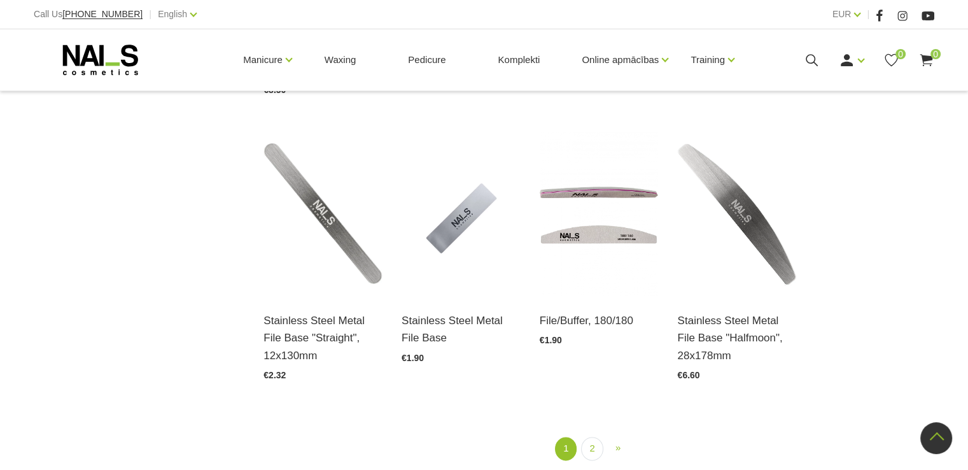
scroll to position [1591, 0]
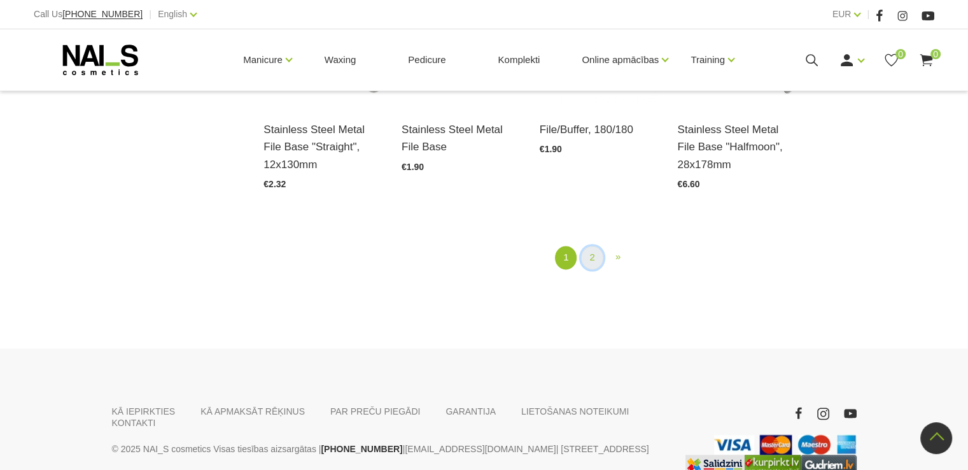
drag, startPoint x: 594, startPoint y: 260, endPoint x: 568, endPoint y: 281, distance: 34.0
click at [594, 260] on link "2" at bounding box center [592, 258] width 22 height 24
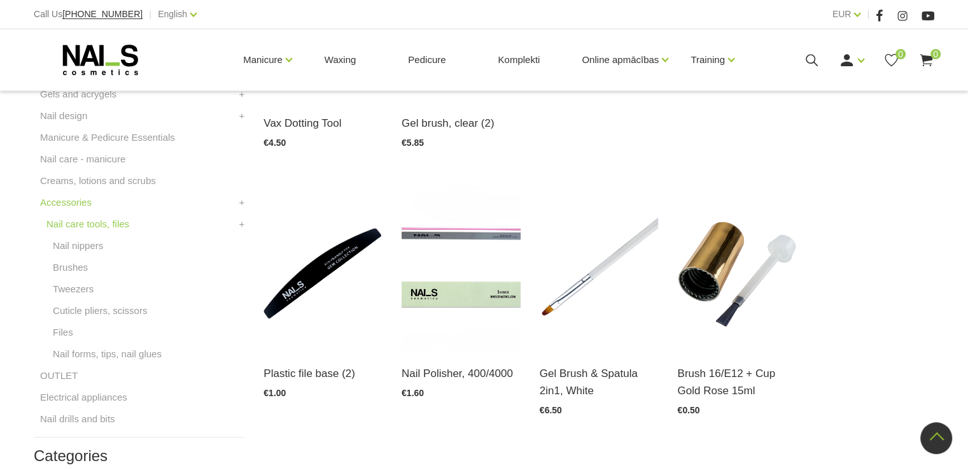
scroll to position [450, 0]
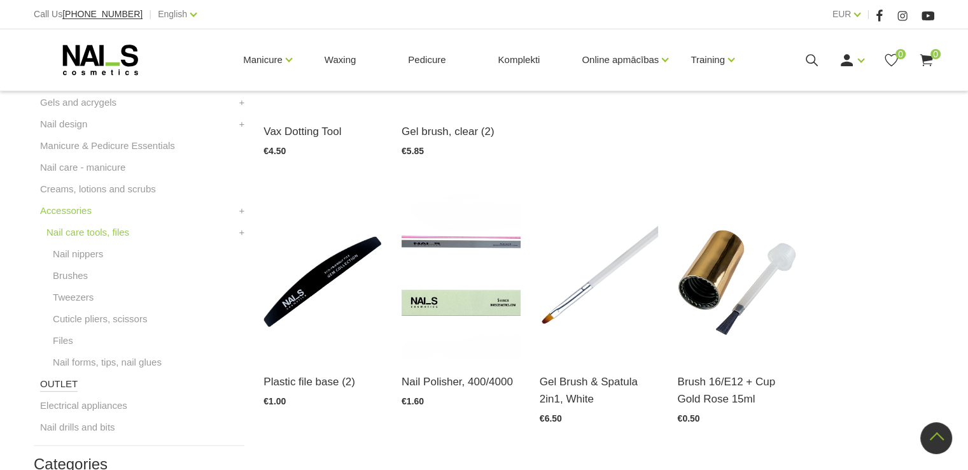
click at [53, 384] on link "OUTLET" at bounding box center [59, 383] width 38 height 15
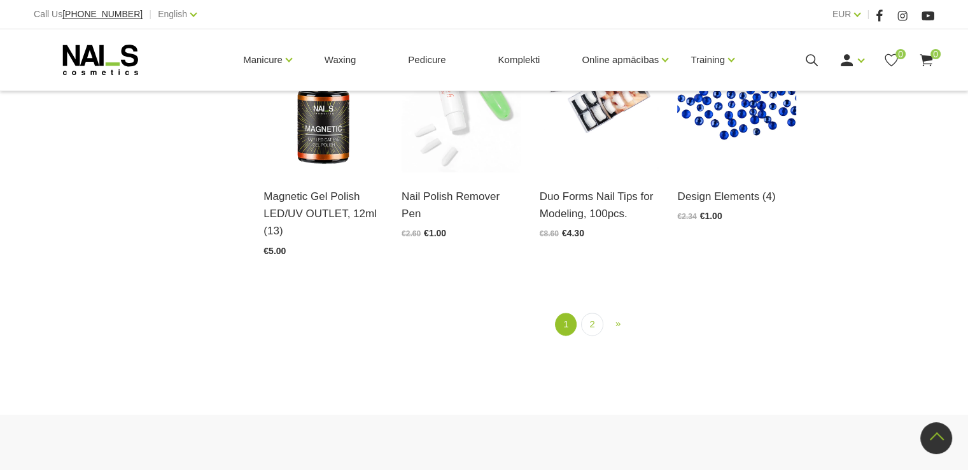
scroll to position [1527, 0]
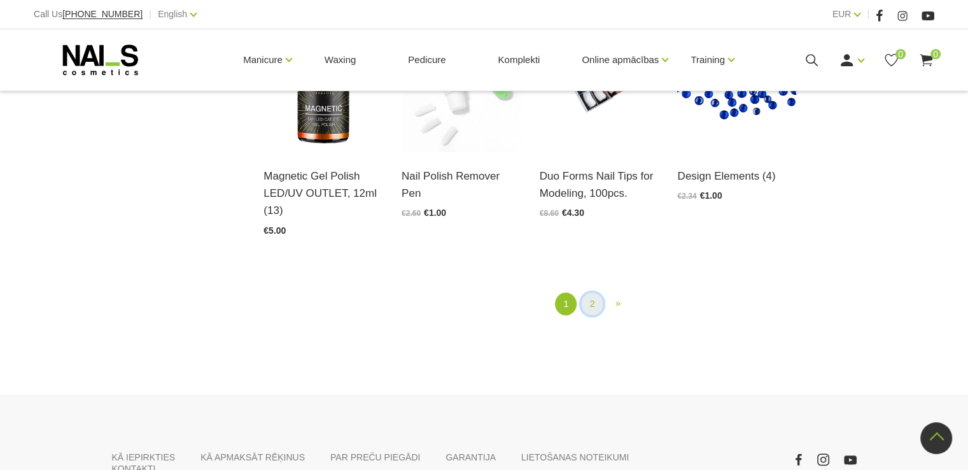
click at [593, 292] on link "2" at bounding box center [592, 304] width 22 height 24
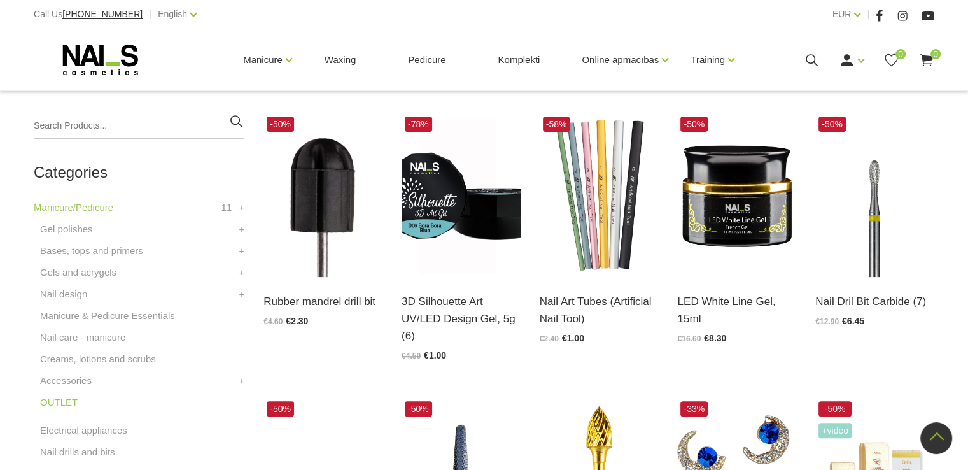
scroll to position [260, 0]
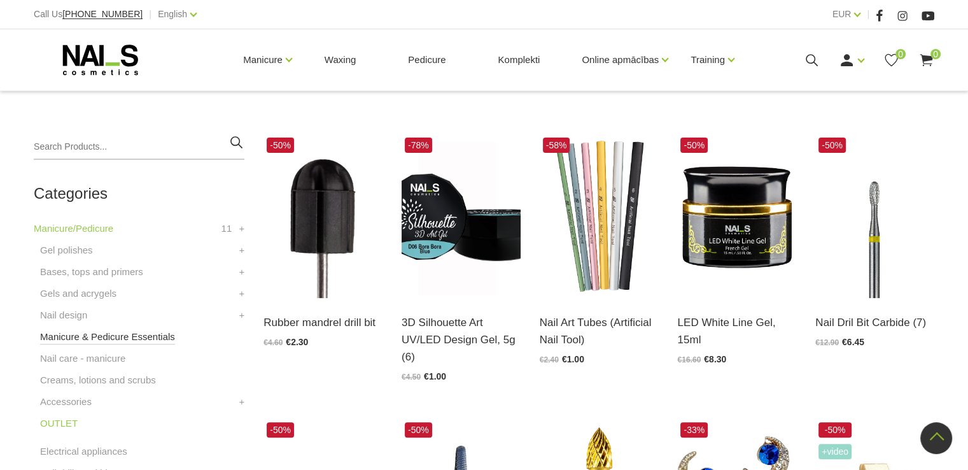
click at [140, 337] on link "Manicure & Pedicure Essentials" at bounding box center [107, 336] width 135 height 15
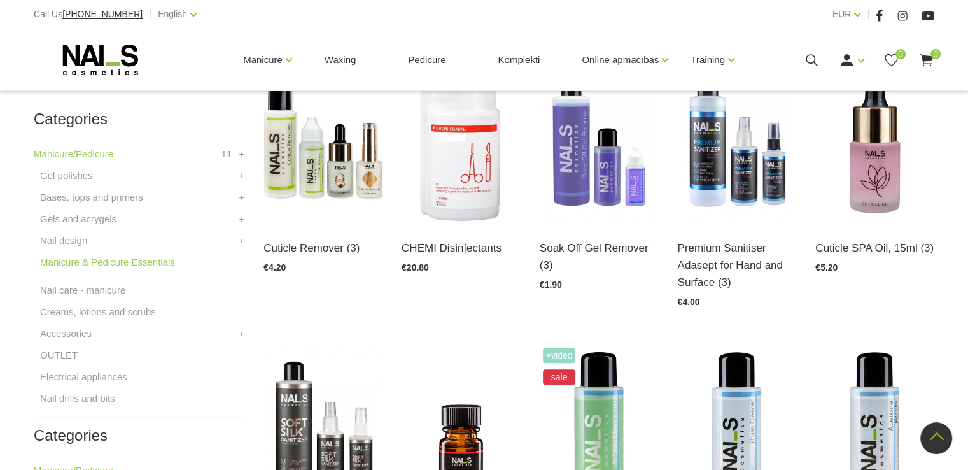
scroll to position [318, 0]
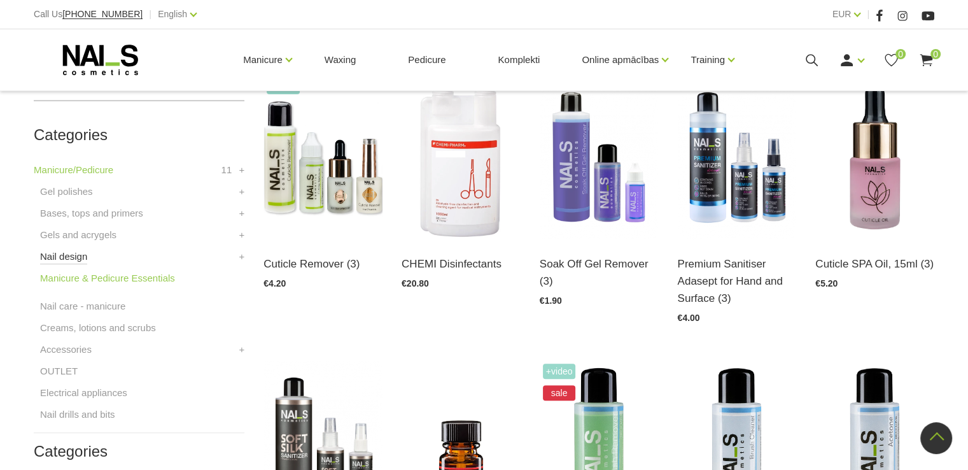
click at [60, 257] on link "Nail design" at bounding box center [63, 256] width 47 height 15
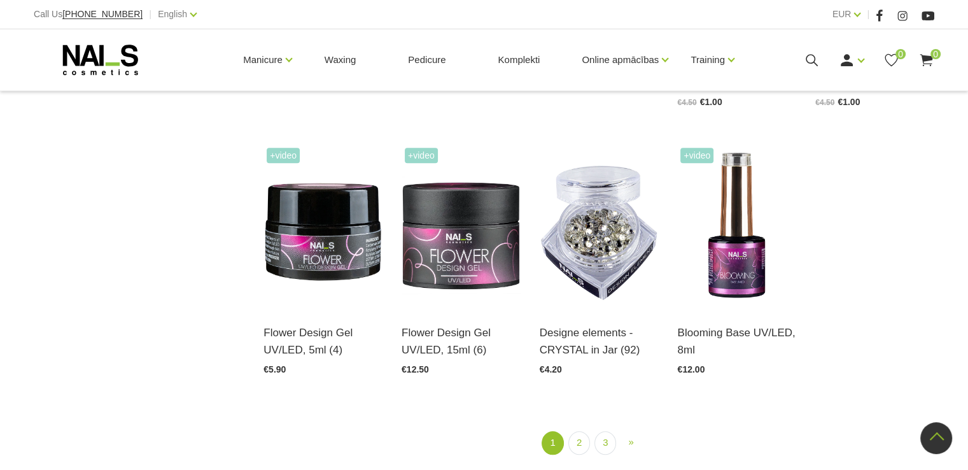
scroll to position [1463, 0]
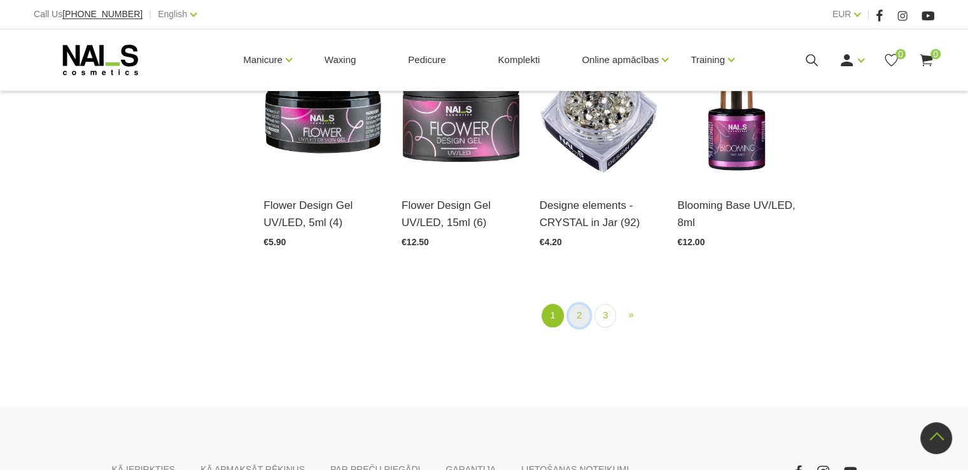
click at [576, 314] on link "2" at bounding box center [579, 315] width 22 height 24
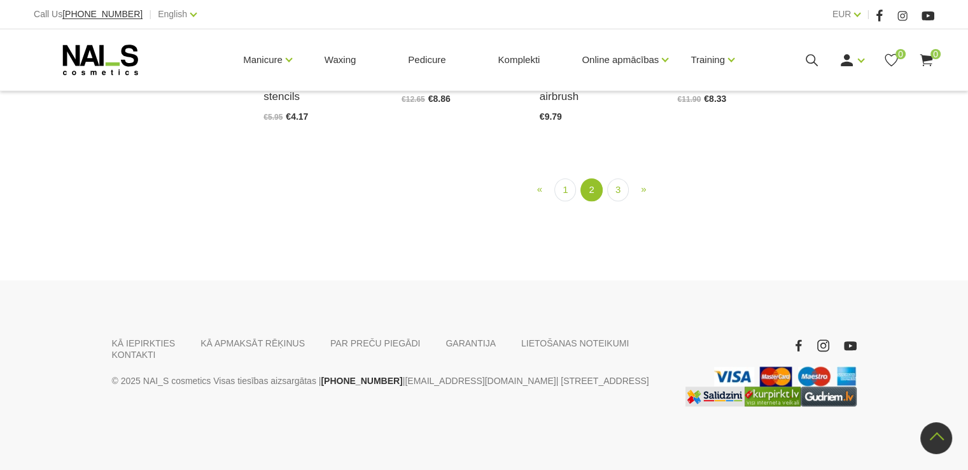
scroll to position [1468, 0]
click at [617, 202] on link "3" at bounding box center [618, 190] width 22 height 24
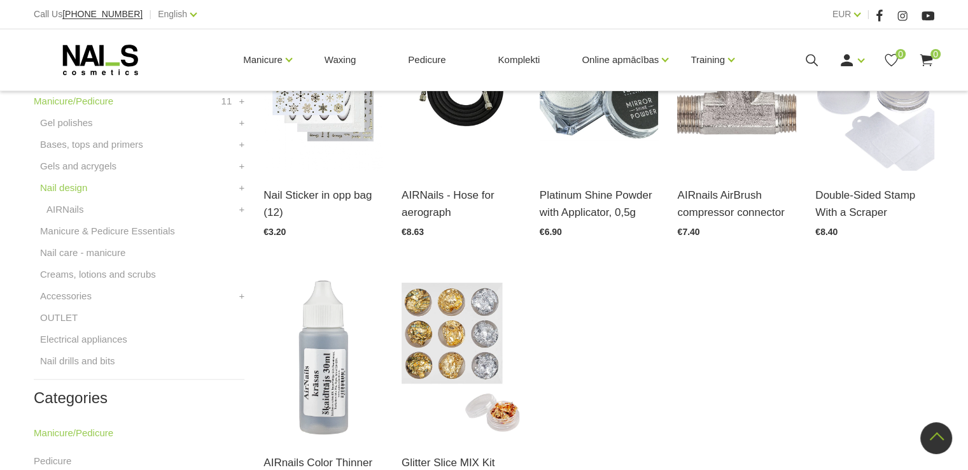
scroll to position [323, 0]
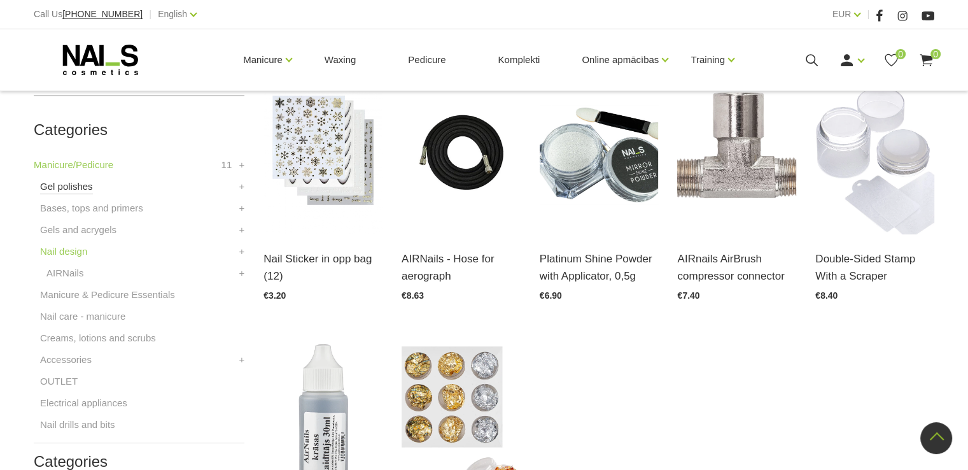
click at [71, 190] on link "Gel polishes" at bounding box center [66, 186] width 53 height 15
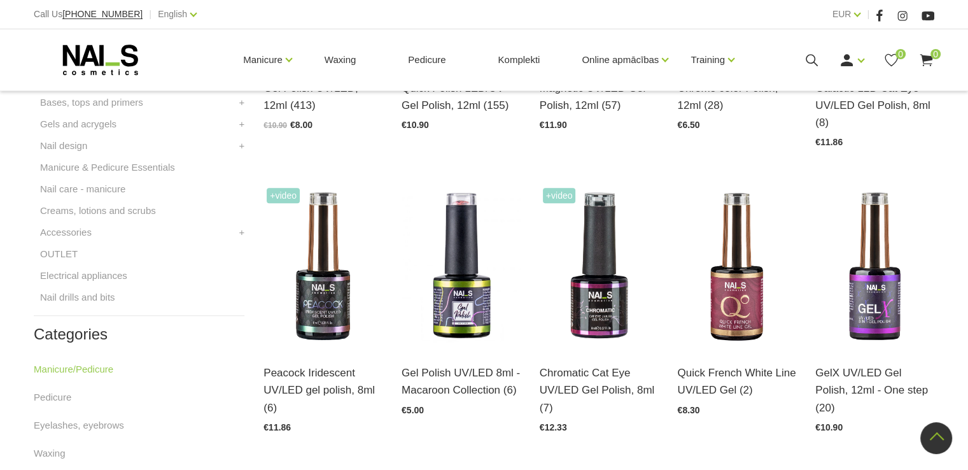
scroll to position [509, 0]
